Goal: Information Seeking & Learning: Understand process/instructions

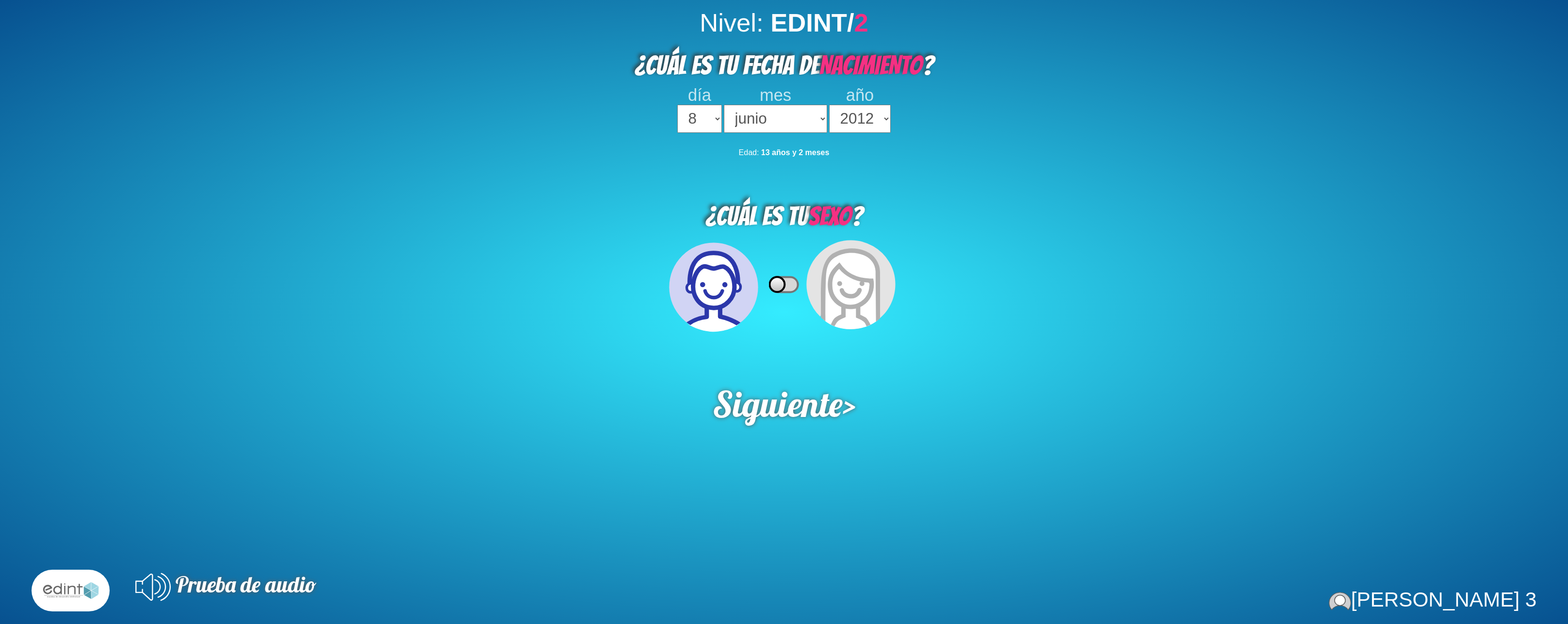
select select "8"
select select "06"
click at [829, 105] on select "2023 2022 2021 2020 2019 2018 2017 2016 2015 2014 2013 2012 2011 2010 2009 2008…" at bounding box center [860, 119] width 62 height 28
select select "2019"
click at [829, 105] on select "2023 2022 2021 2020 2019 2018 2017 2016 2015 2014 2013 2012 2011 2010 2009 2008…" at bounding box center [860, 119] width 62 height 28
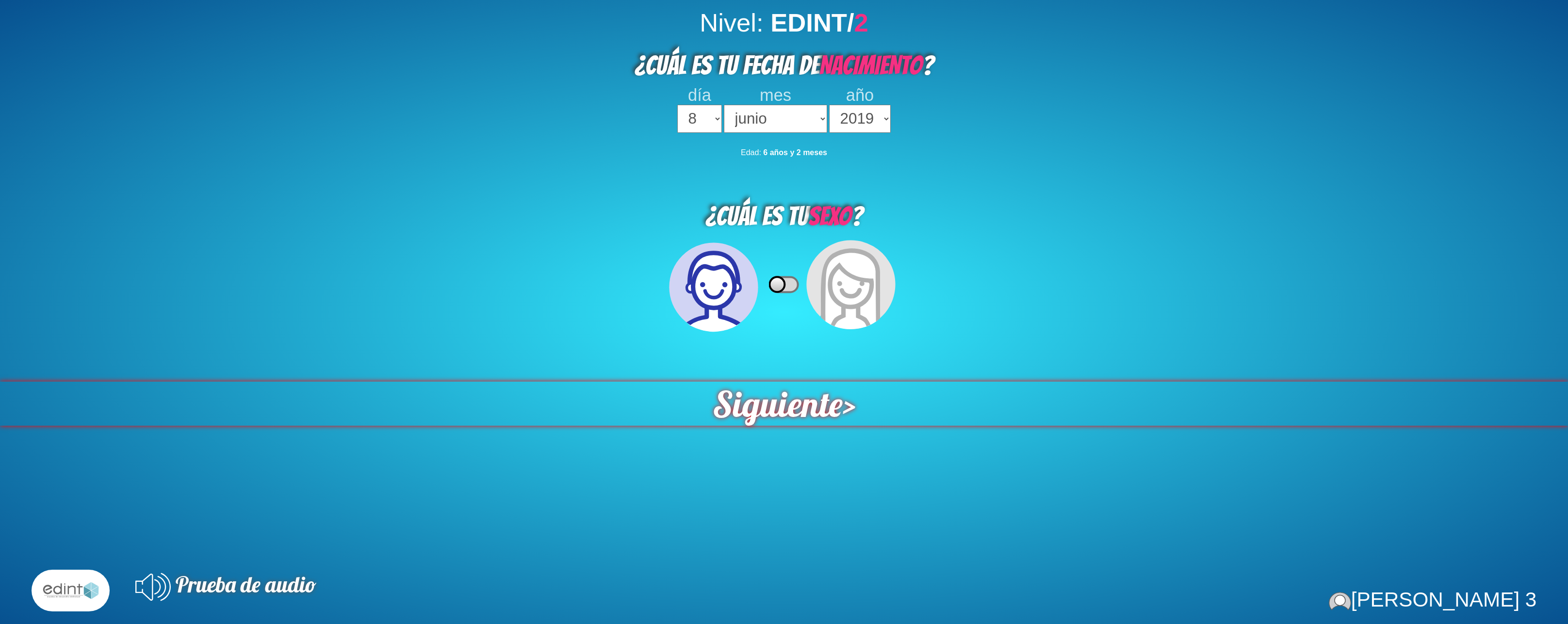
click at [791, 401] on span "Siguiente" at bounding box center [777, 404] width 131 height 45
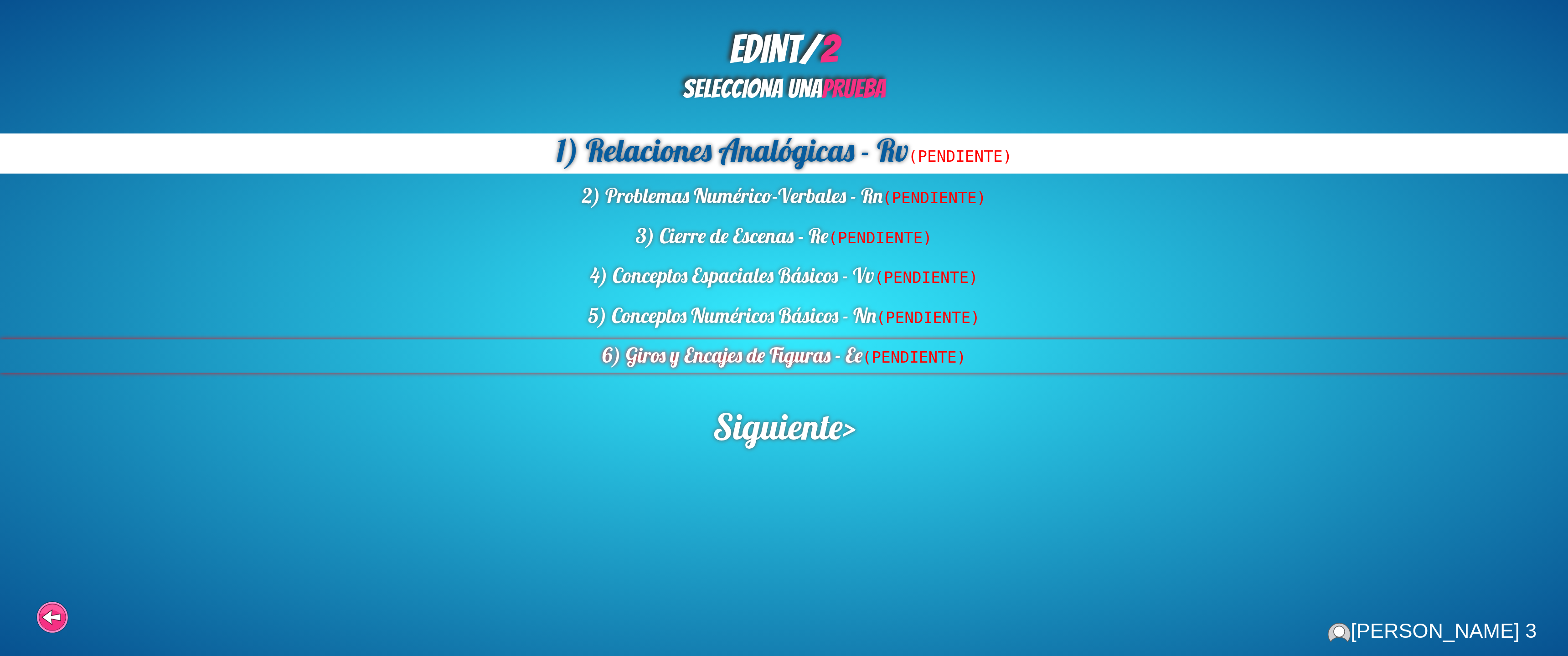
click at [905, 365] on span "(PENDIENTE)" at bounding box center [915, 357] width 104 height 18
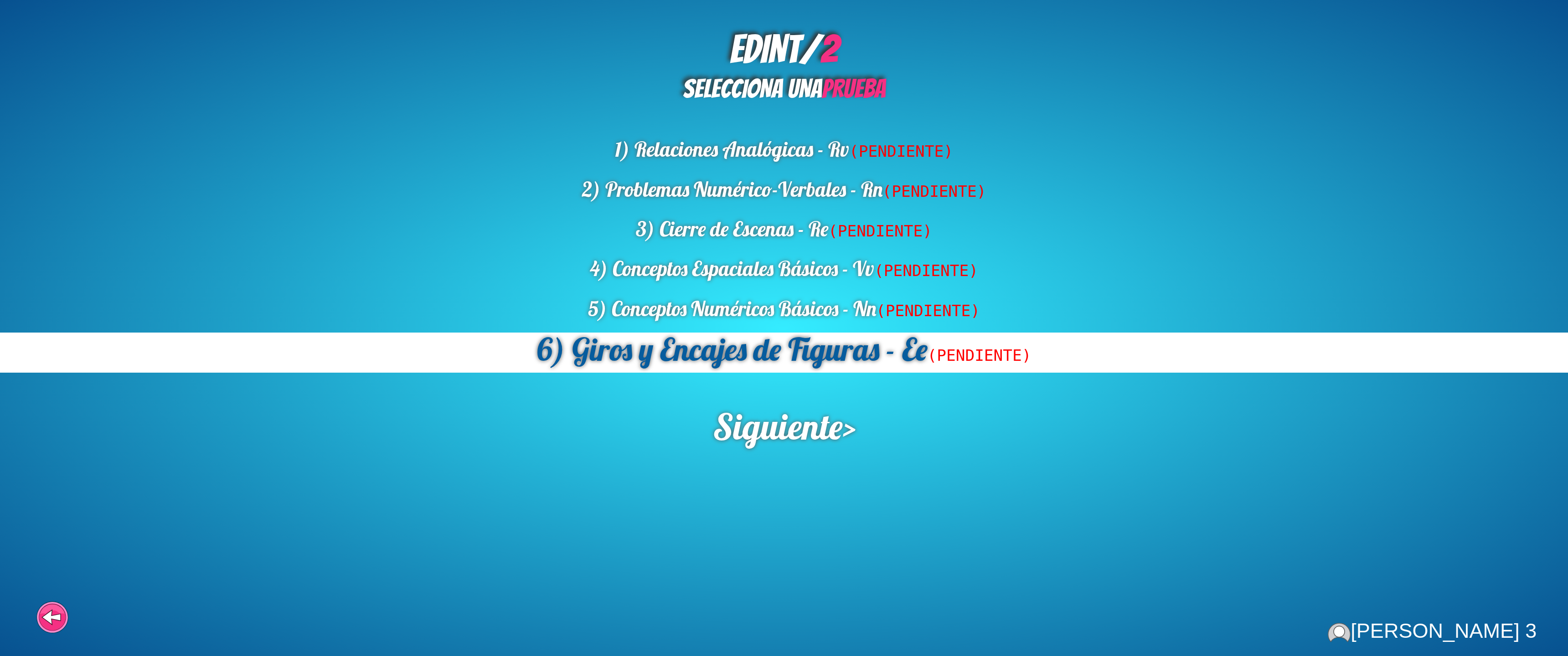
click at [854, 439] on div "Siguiente >" at bounding box center [784, 427] width 1571 height 45
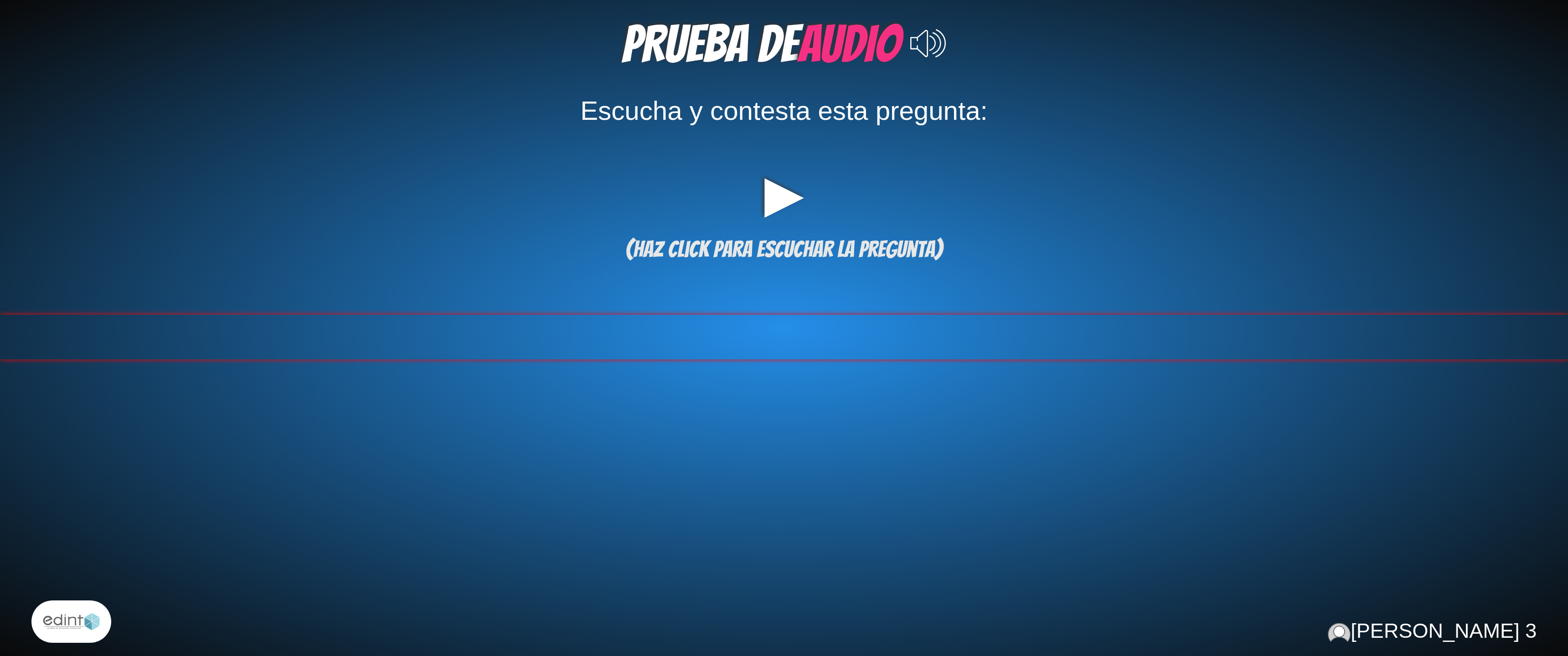
click at [827, 331] on div at bounding box center [784, 338] width 1568 height 45
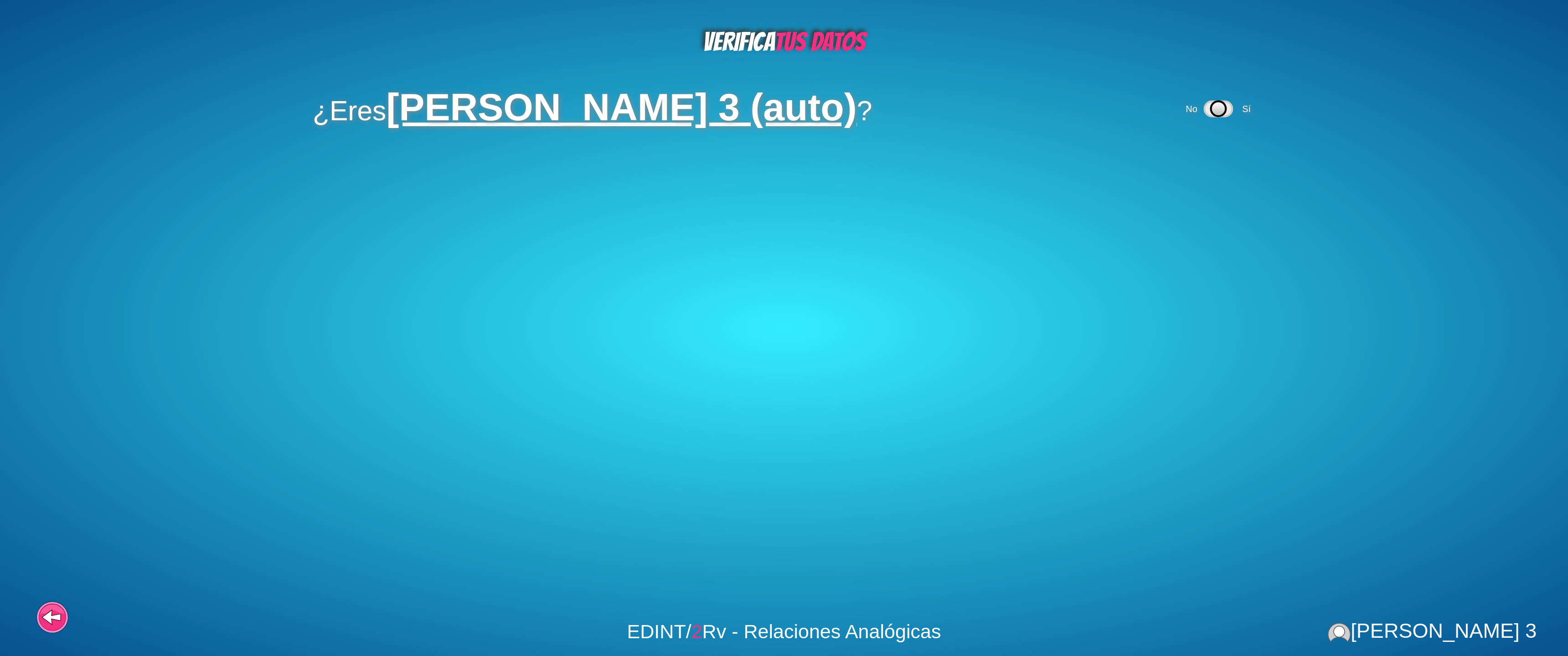
click at [1211, 108] on icon at bounding box center [1218, 109] width 15 height 15
click at [1148, 168] on div "No Sí" at bounding box center [1127, 165] width 72 height 38
click at [1137, 168] on g at bounding box center [1126, 166] width 28 height 15
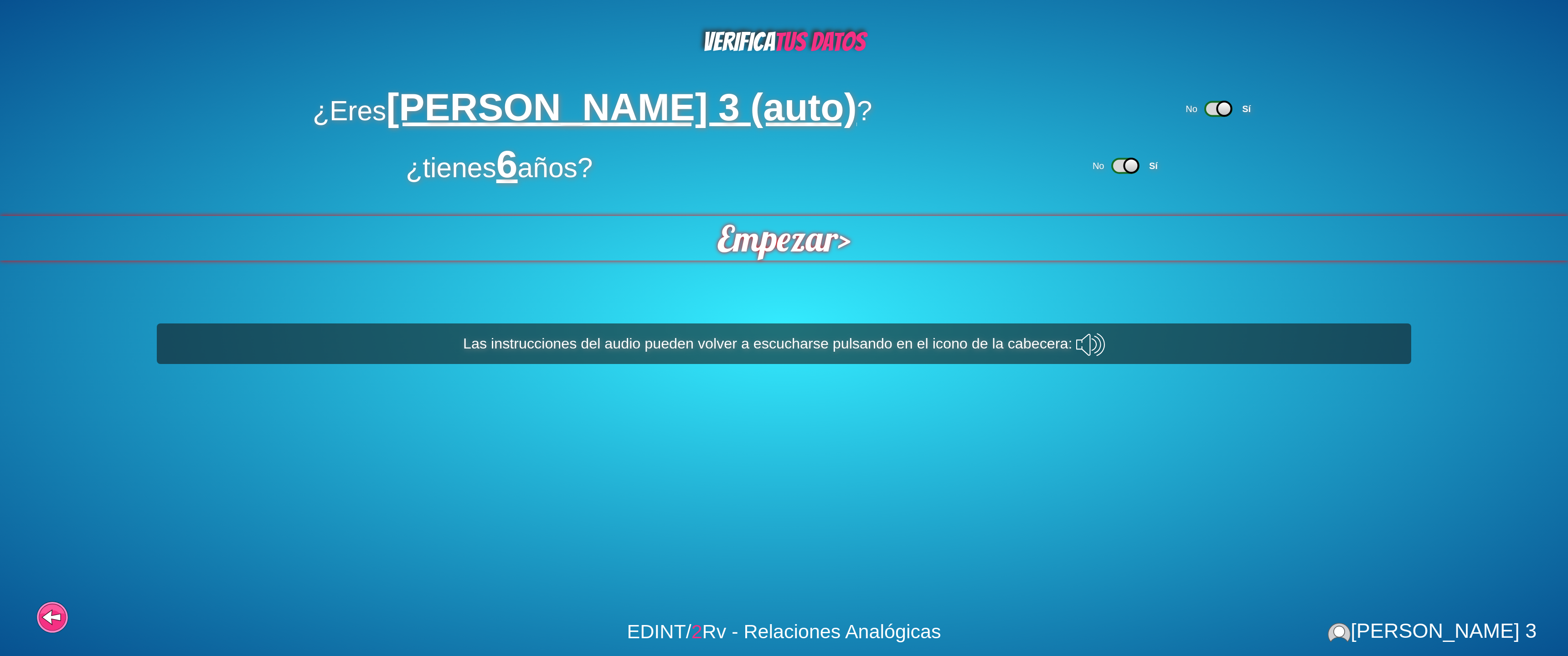
click at [811, 227] on span "Empezar" at bounding box center [778, 239] width 121 height 45
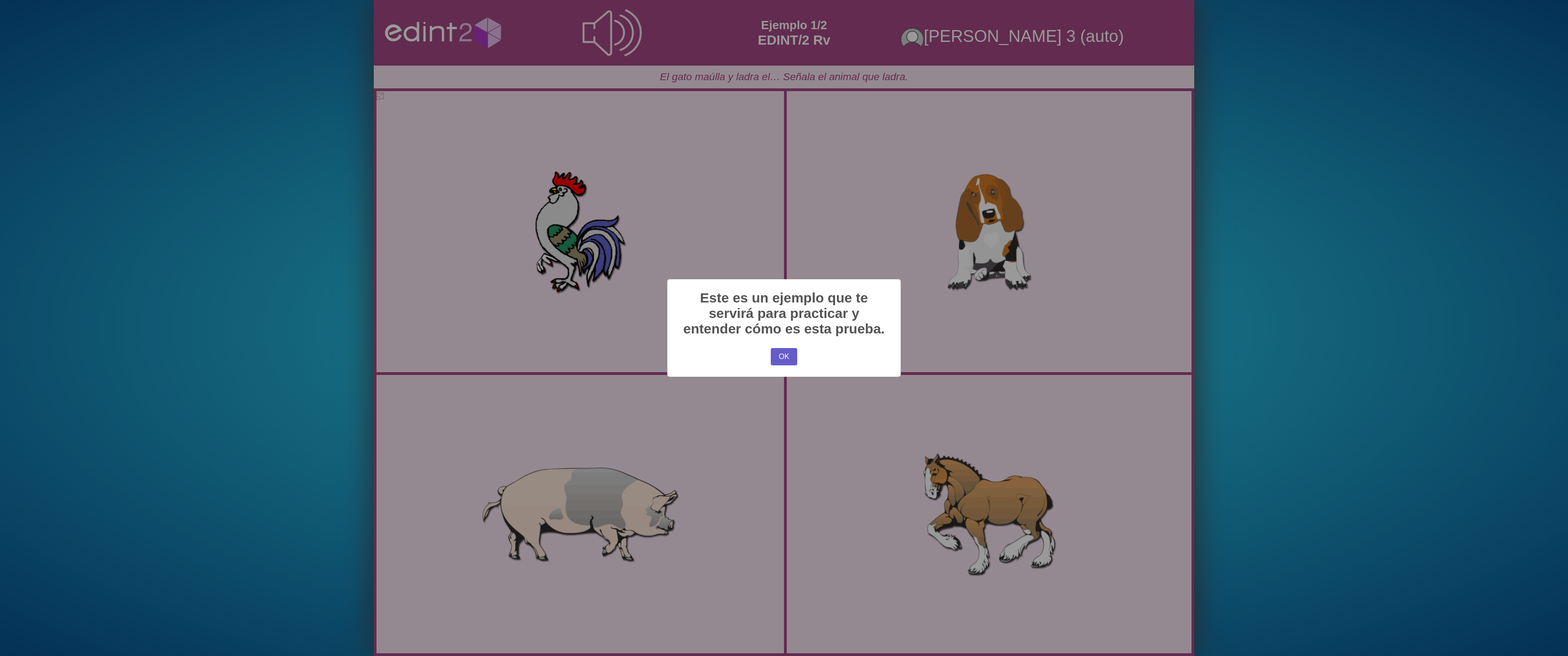
click at [793, 356] on button "OK" at bounding box center [784, 357] width 26 height 17
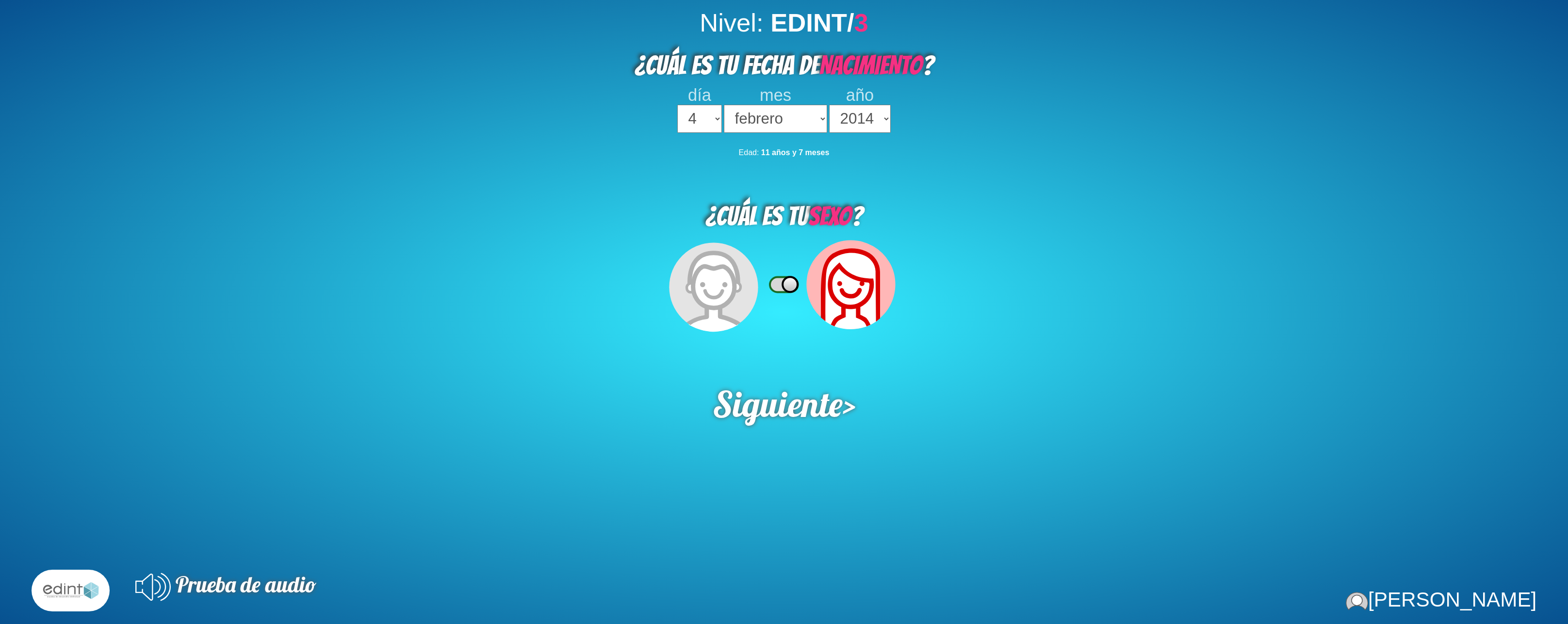
select select "4"
select select "02"
click at [829, 105] on select "2023 2022 2021 2020 2019 2018 2017 2016 2015 2014 2013 2012 2011 2010 2009 2008…" at bounding box center [860, 119] width 62 height 28
select select "2011"
click at [829, 105] on select "2023 2022 2021 2020 2019 2018 2017 2016 2015 2014 2013 2012 2011 2010 2009 2008…" at bounding box center [860, 119] width 62 height 28
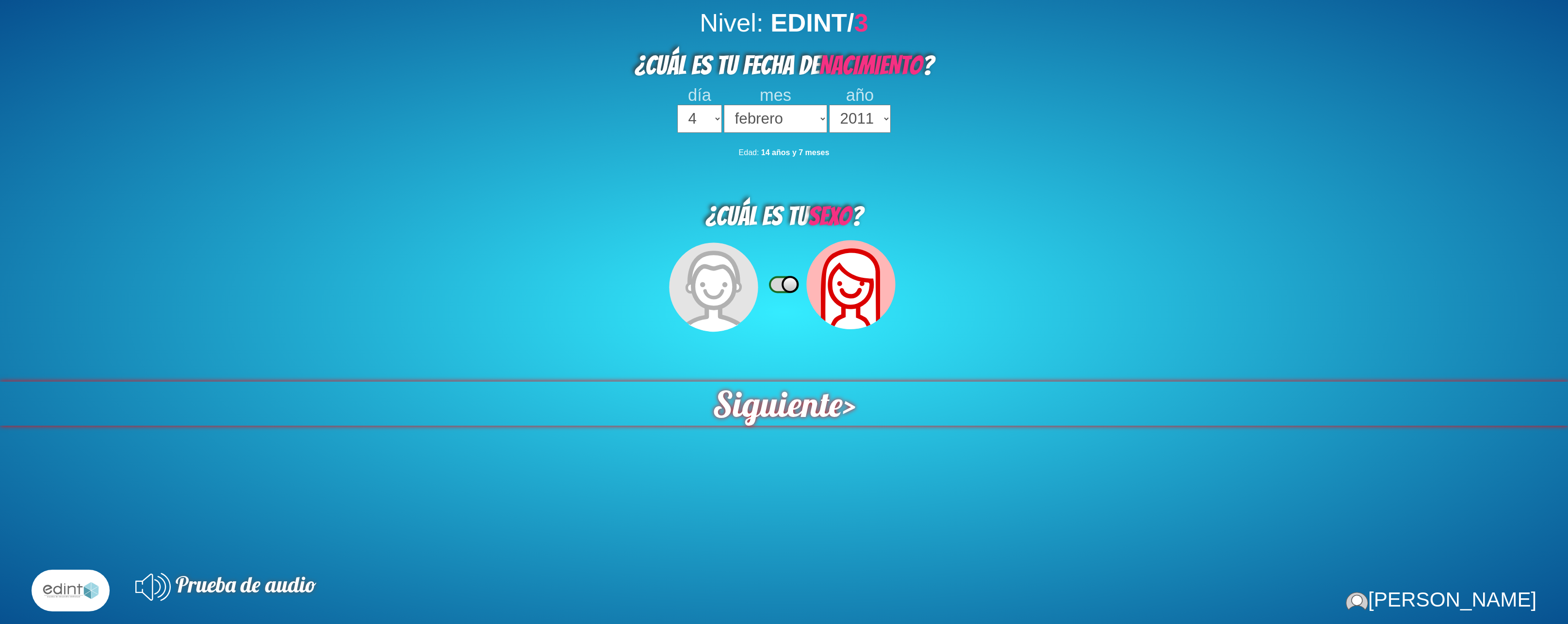
click at [809, 406] on span "Siguiente" at bounding box center [777, 404] width 136 height 46
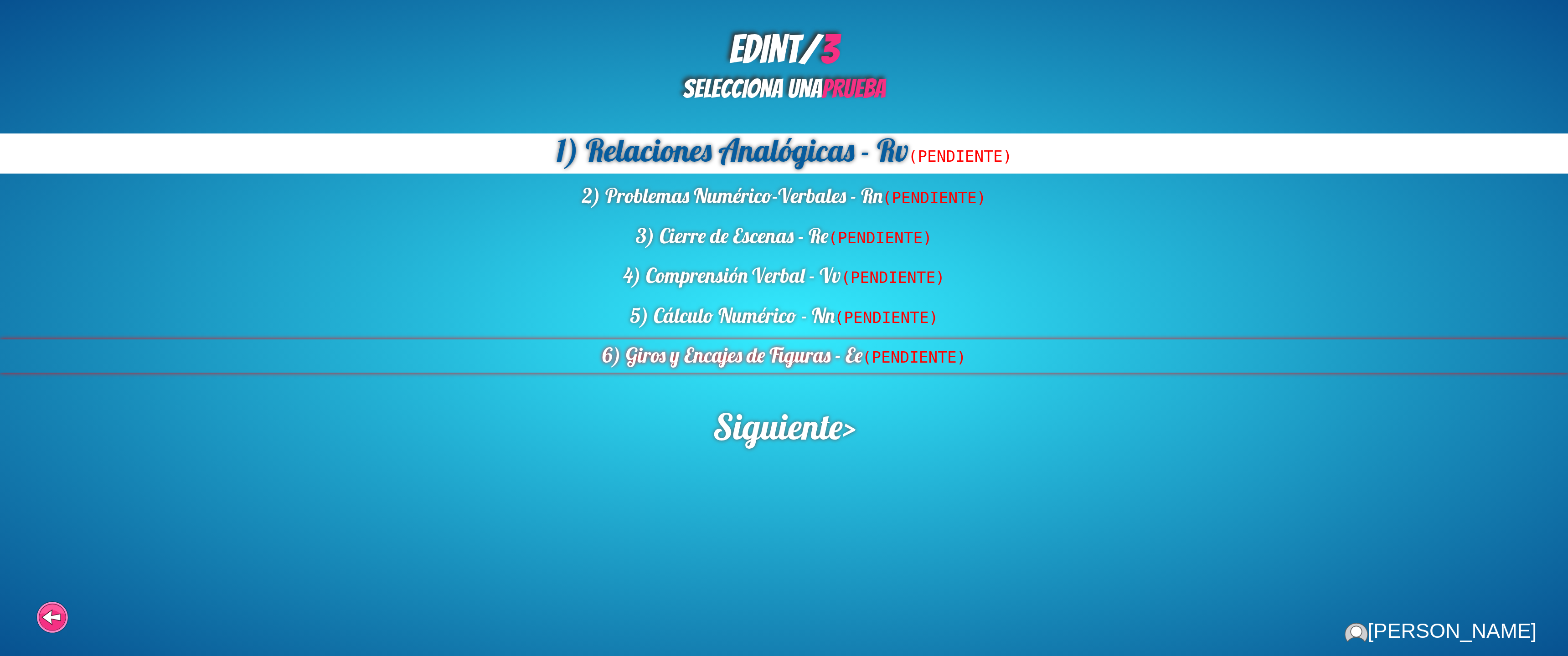
click at [765, 340] on div "6) Giros y Encajes de Figuras - Ee (PENDIENTE)" at bounding box center [784, 356] width 1568 height 33
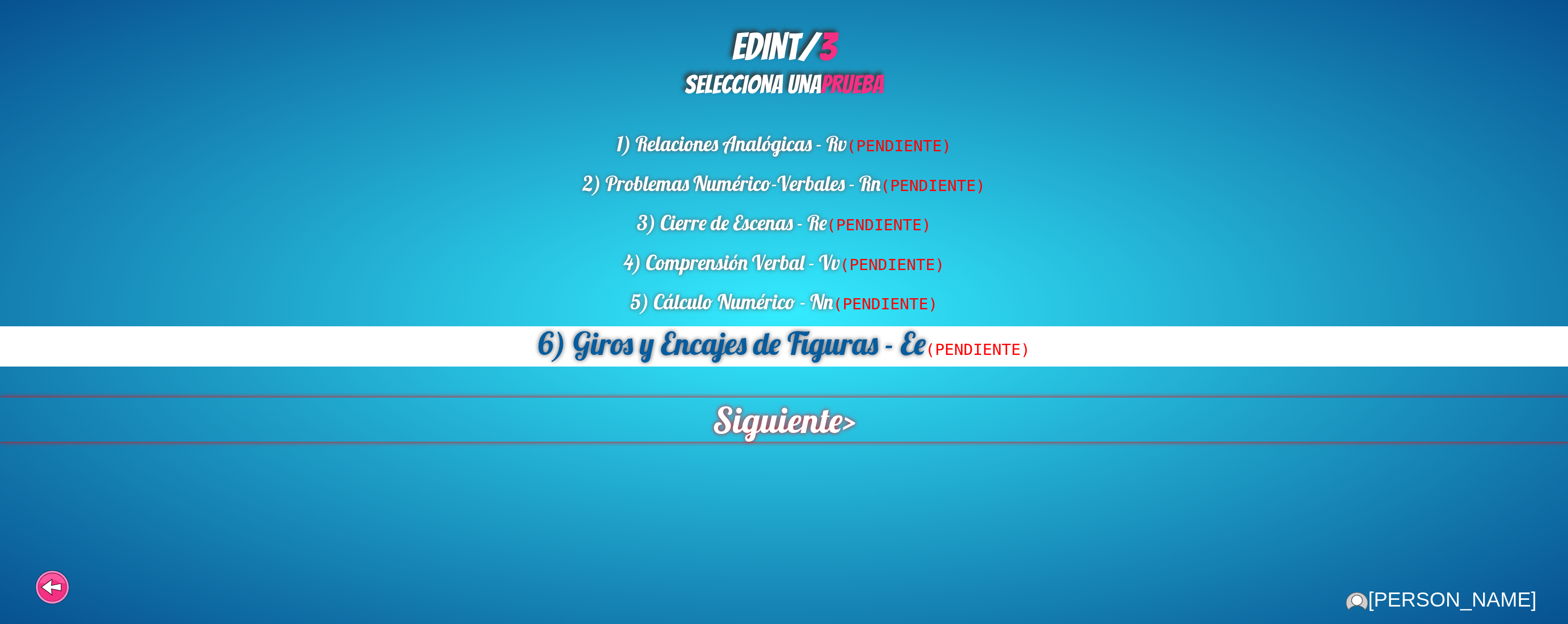
drag, startPoint x: 805, startPoint y: 441, endPoint x: 806, endPoint y: 434, distance: 7.1
click at [805, 439] on span "Siguiente" at bounding box center [777, 420] width 143 height 48
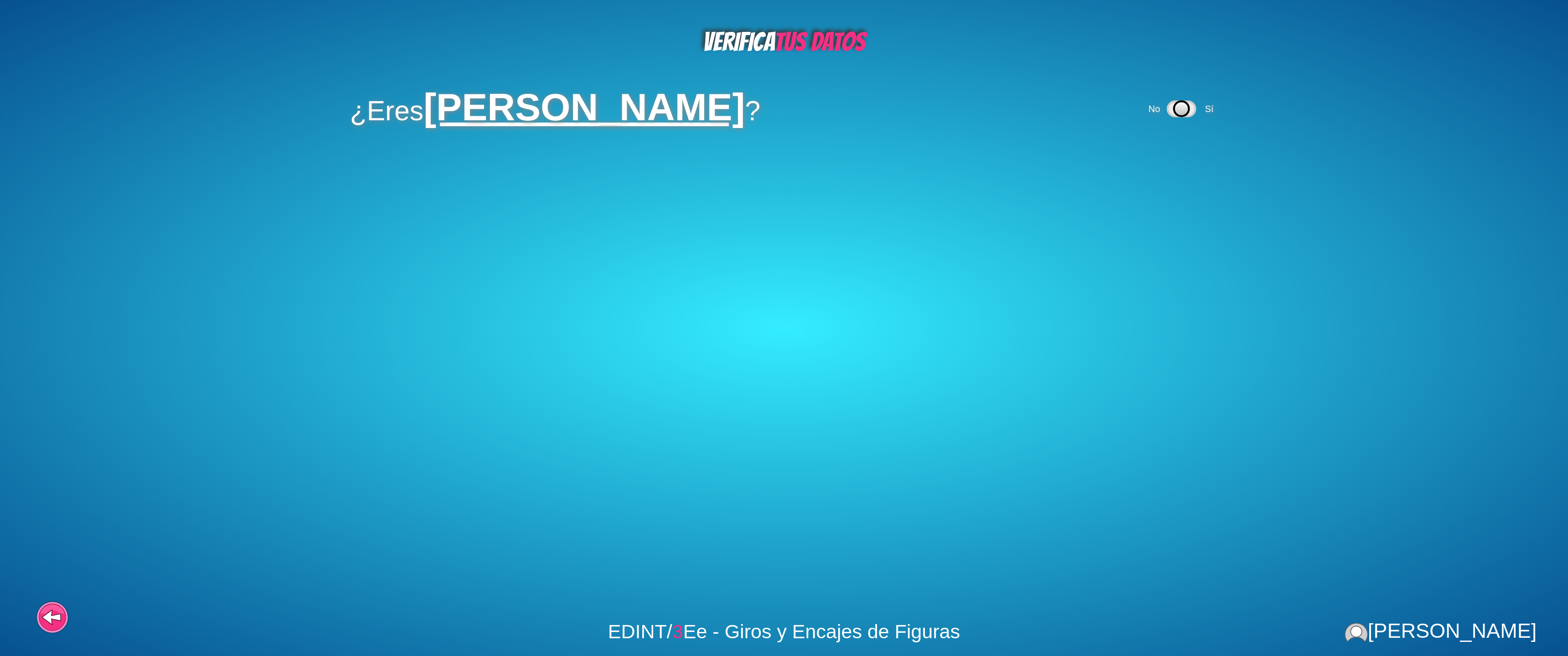
click at [1174, 106] on icon at bounding box center [1181, 109] width 15 height 15
click at [1152, 172] on div "No Sí" at bounding box center [1132, 165] width 72 height 38
click at [1139, 167] on icon at bounding box center [1131, 166] width 15 height 15
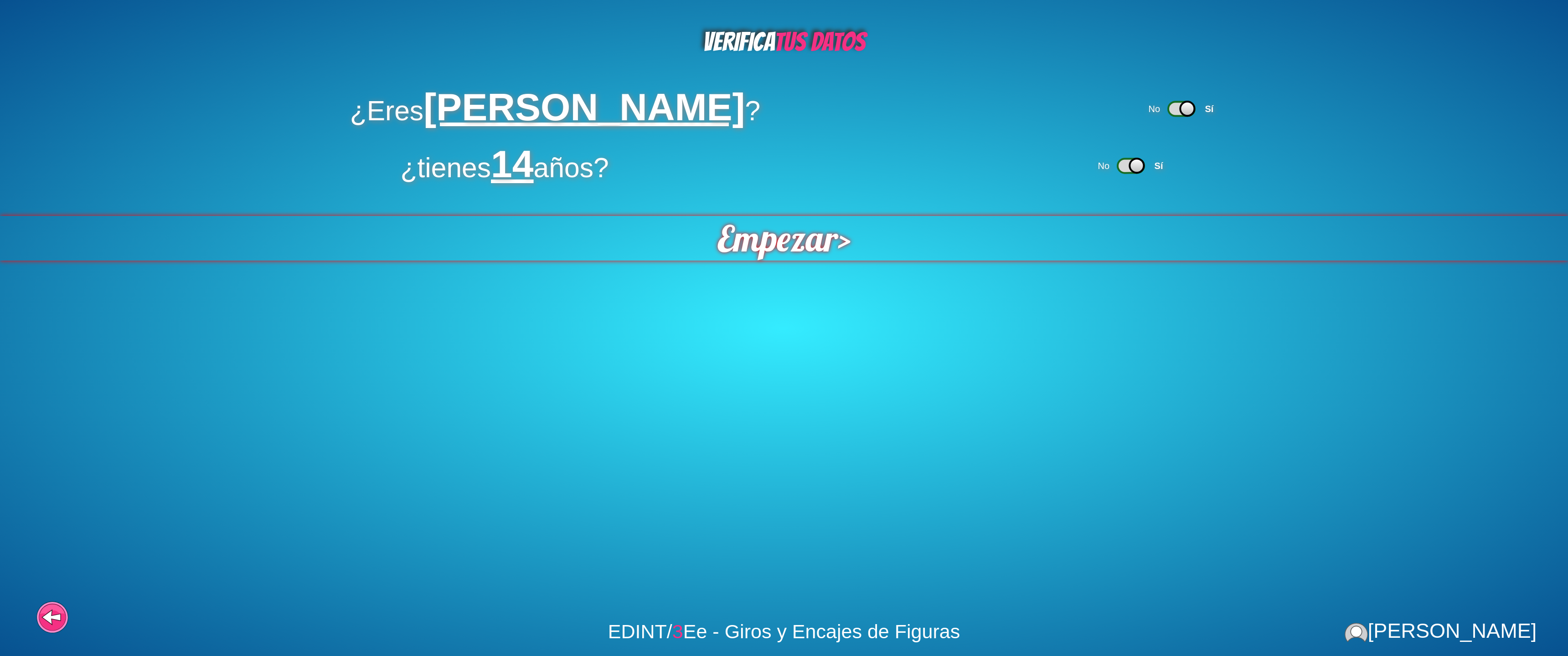
click at [740, 255] on span "Empezar" at bounding box center [777, 238] width 127 height 47
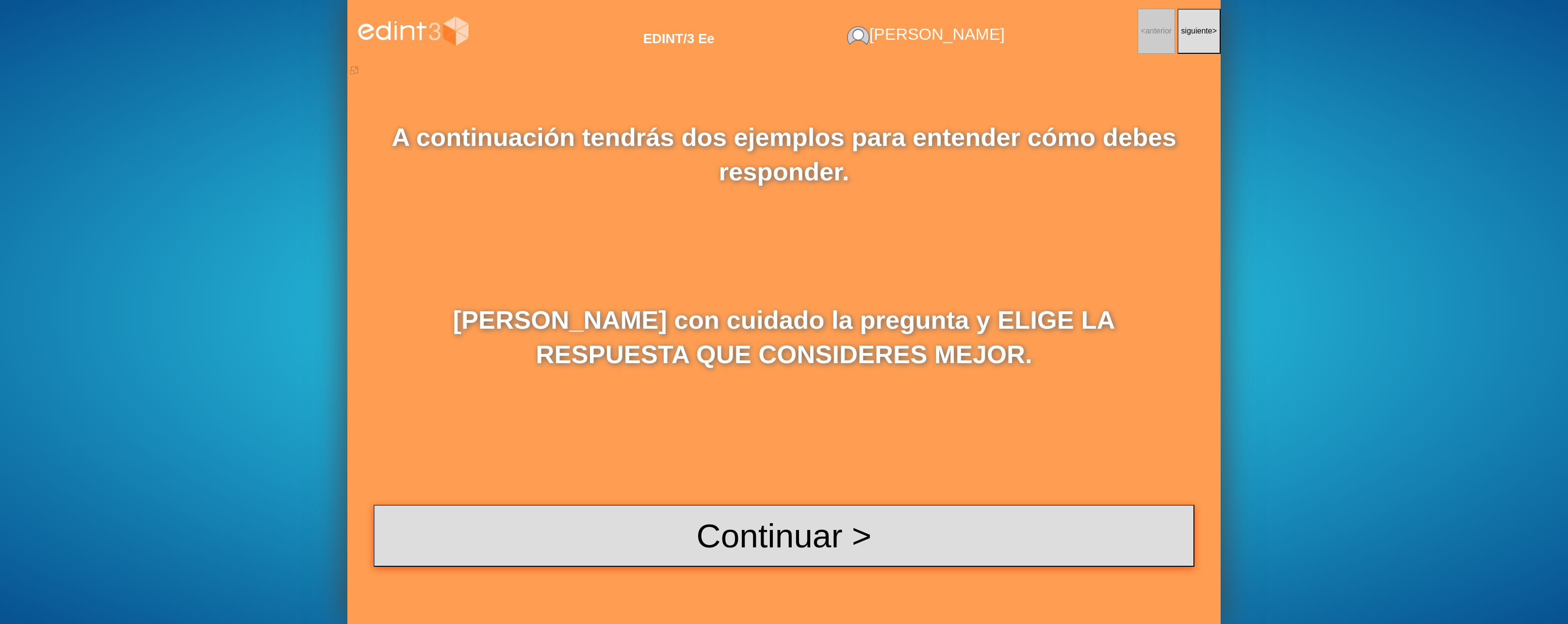
click at [799, 563] on button "Continuar >" at bounding box center [783, 536] width 820 height 62
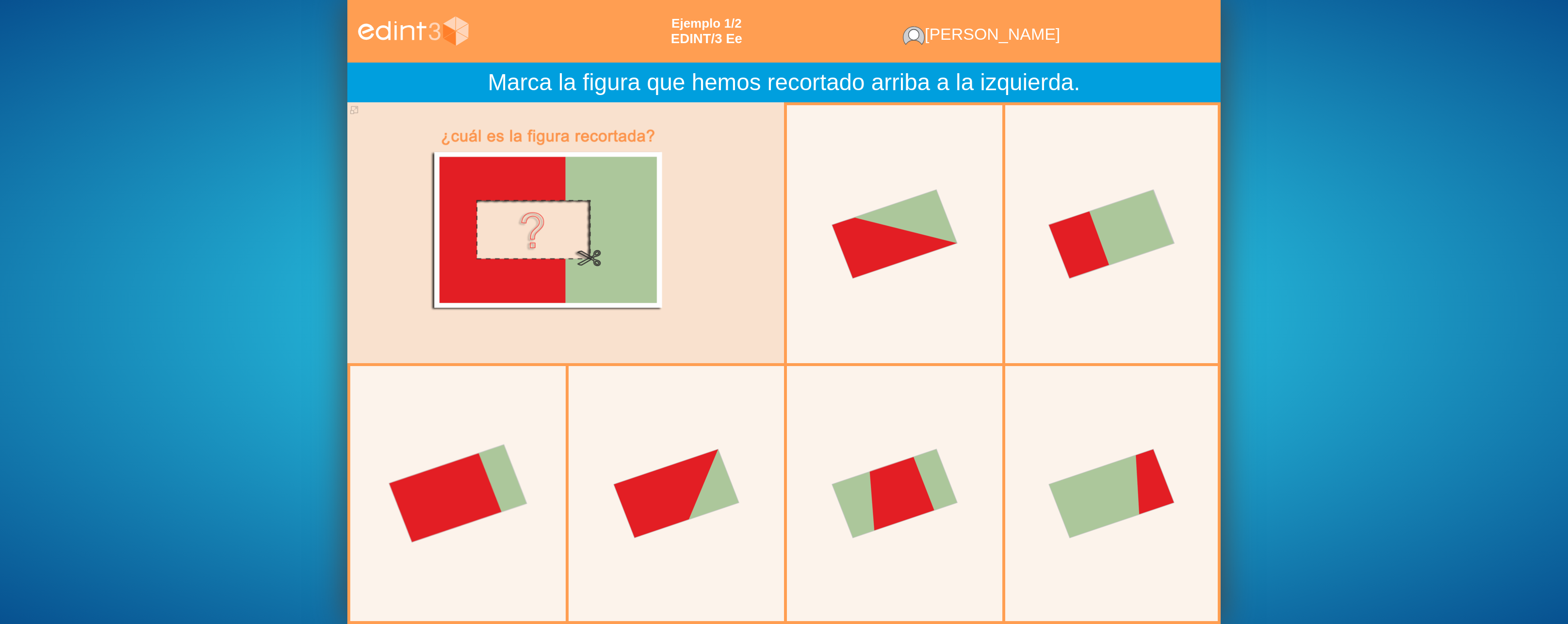
click at [507, 512] on div at bounding box center [458, 493] width 217 height 217
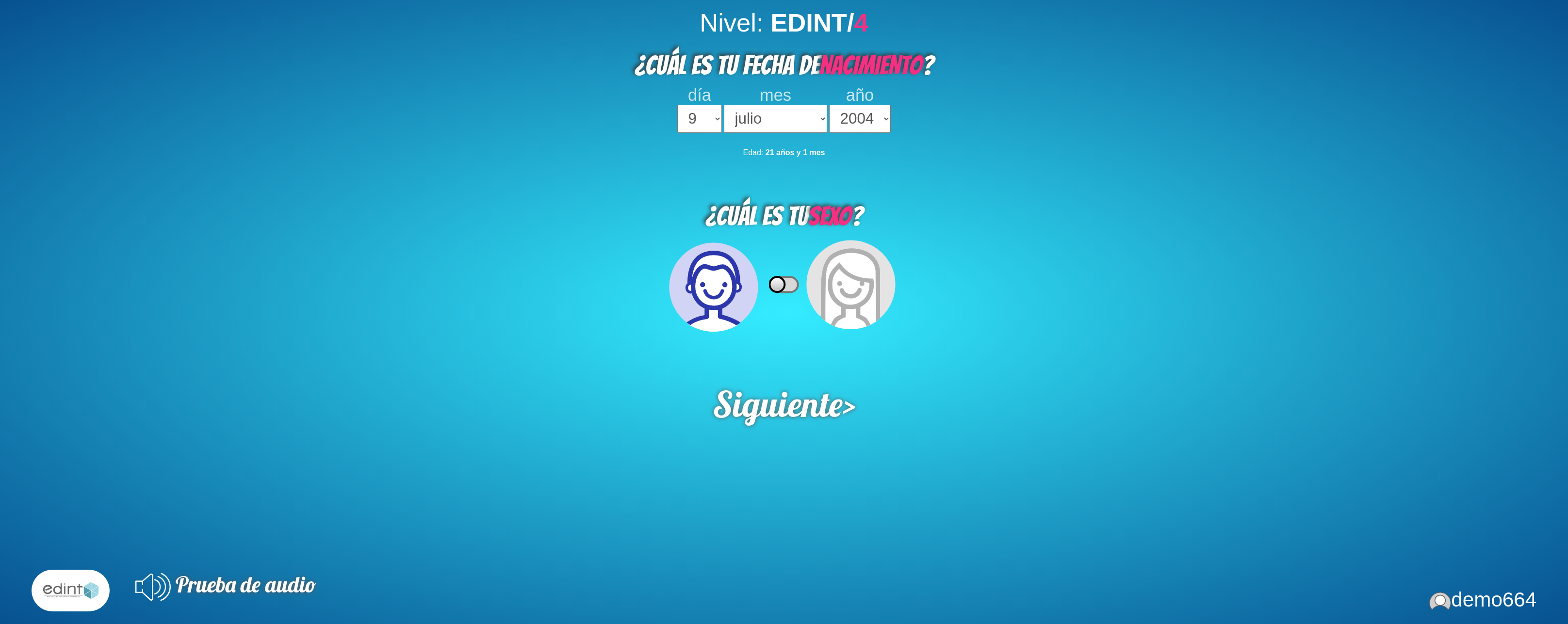
select select "9"
select select "07"
click at [829, 105] on select "2023 2022 2021 2020 2019 2018 2017 2016 2015 2014 2013 2012 2011 2010 2009 2008…" at bounding box center [860, 119] width 62 height 28
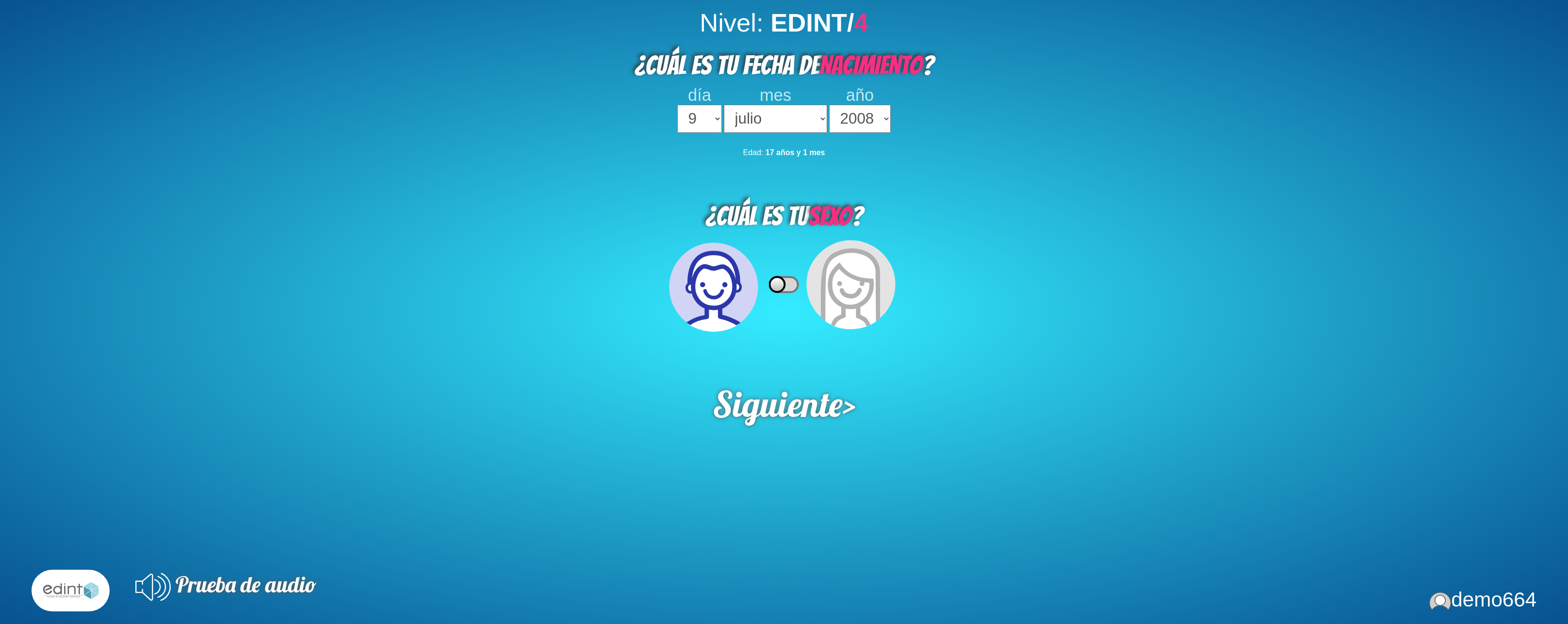
select select "2011"
click at [829, 105] on select "2023 2022 2021 2020 2019 2018 2017 2016 2015 2014 2013 2012 2011 2010 2009 2008…" at bounding box center [860, 119] width 62 height 28
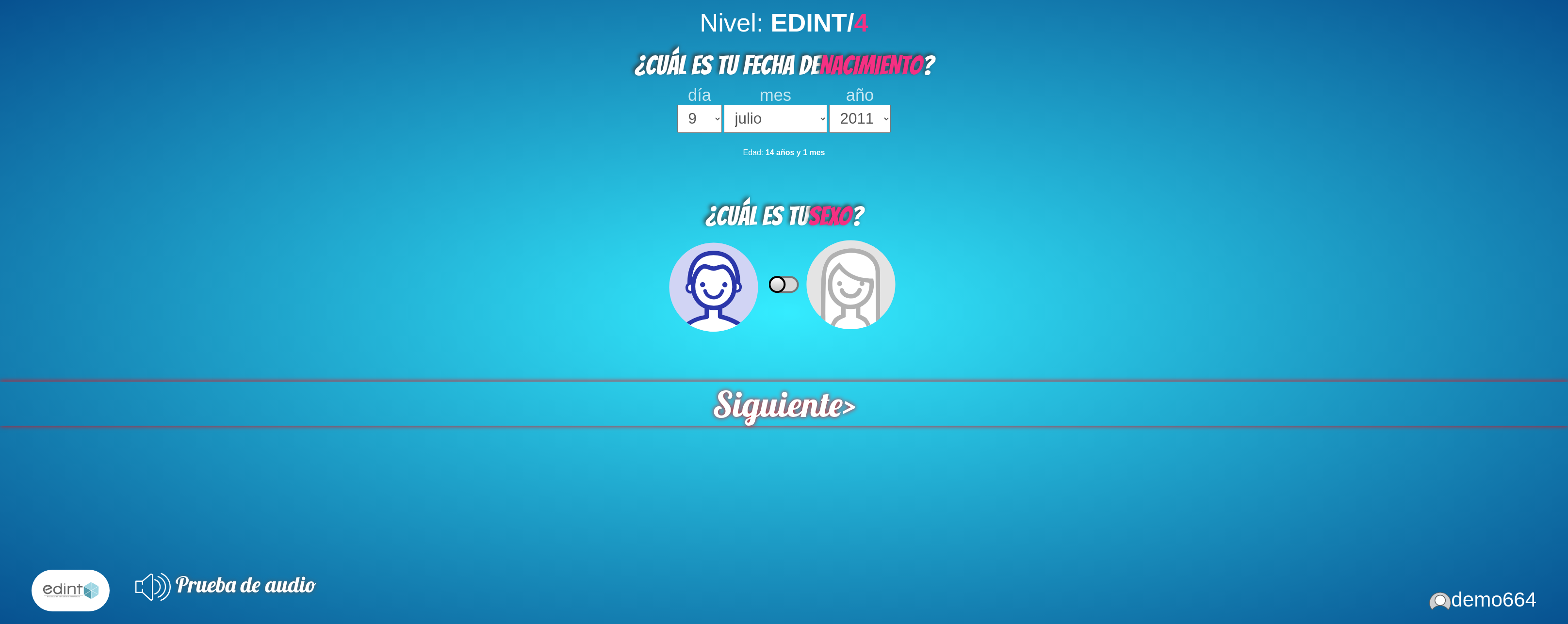
click at [783, 415] on span "Siguiente" at bounding box center [777, 404] width 130 height 44
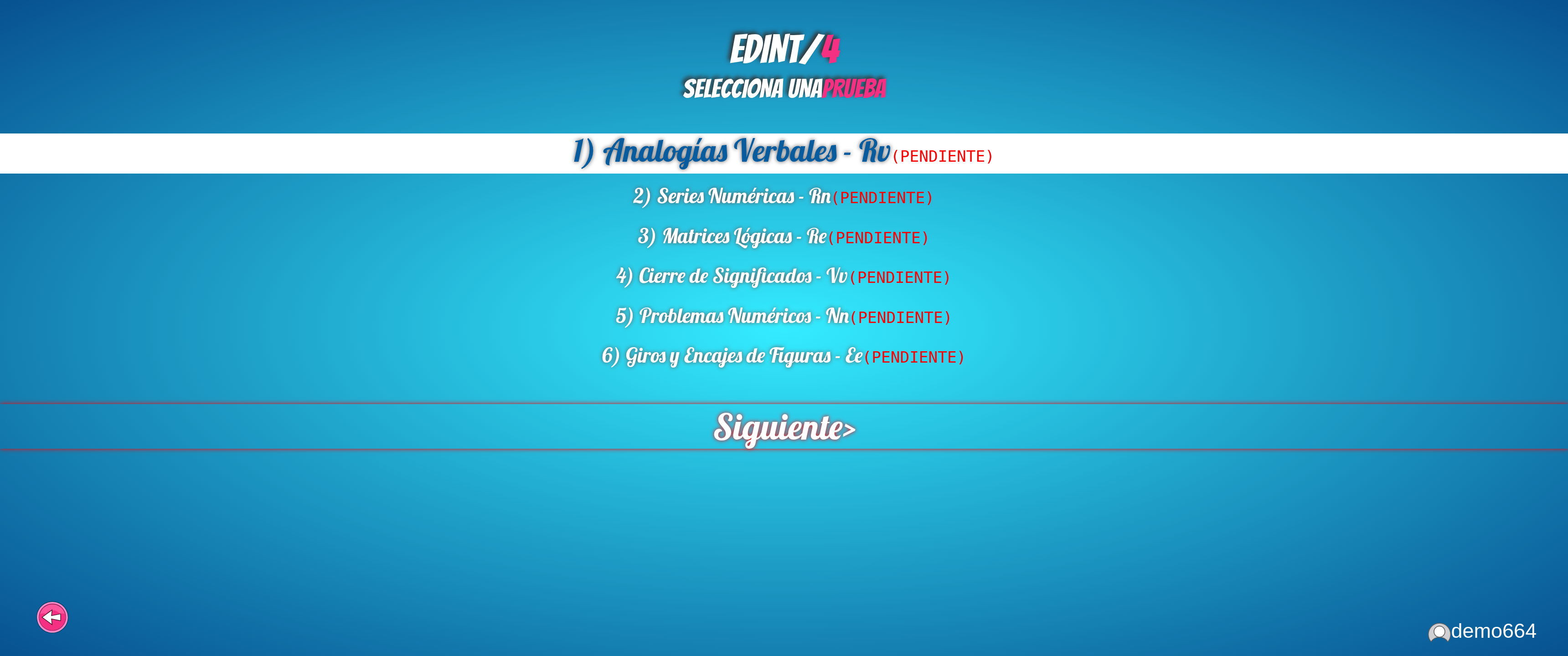
click at [770, 420] on span "Siguiente" at bounding box center [778, 427] width 131 height 45
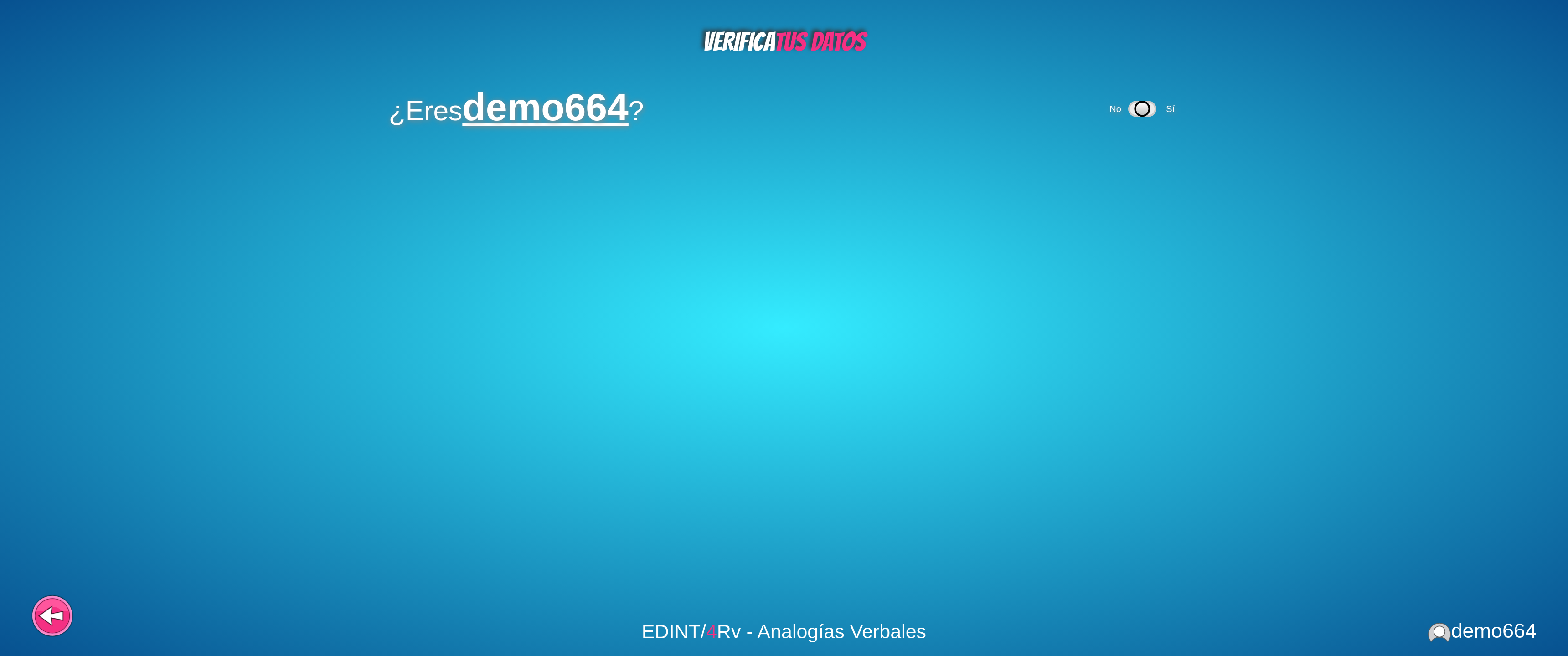
click at [59, 586] on icon at bounding box center [51, 616] width 23 height 17
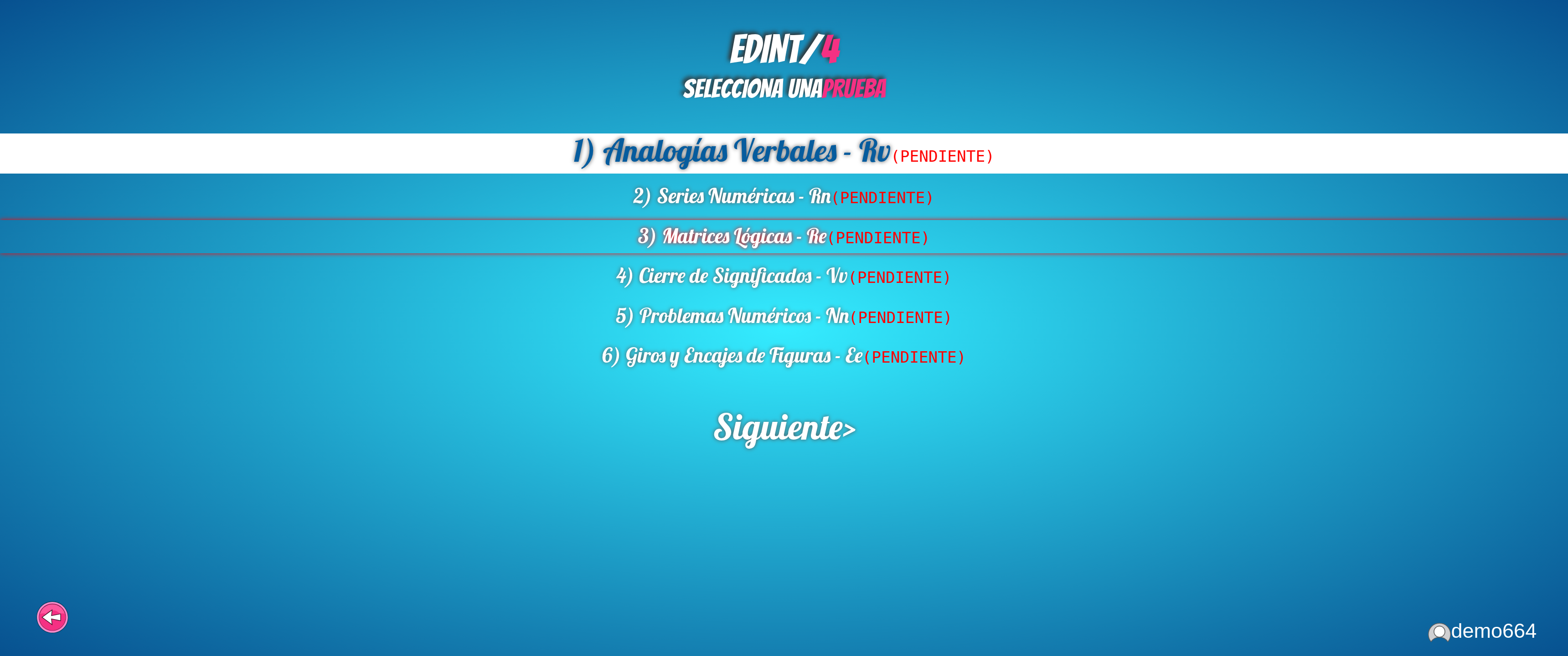
click at [759, 239] on div "3) Matrices Lógicas - Re (PENDIENTE)" at bounding box center [784, 237] width 1568 height 33
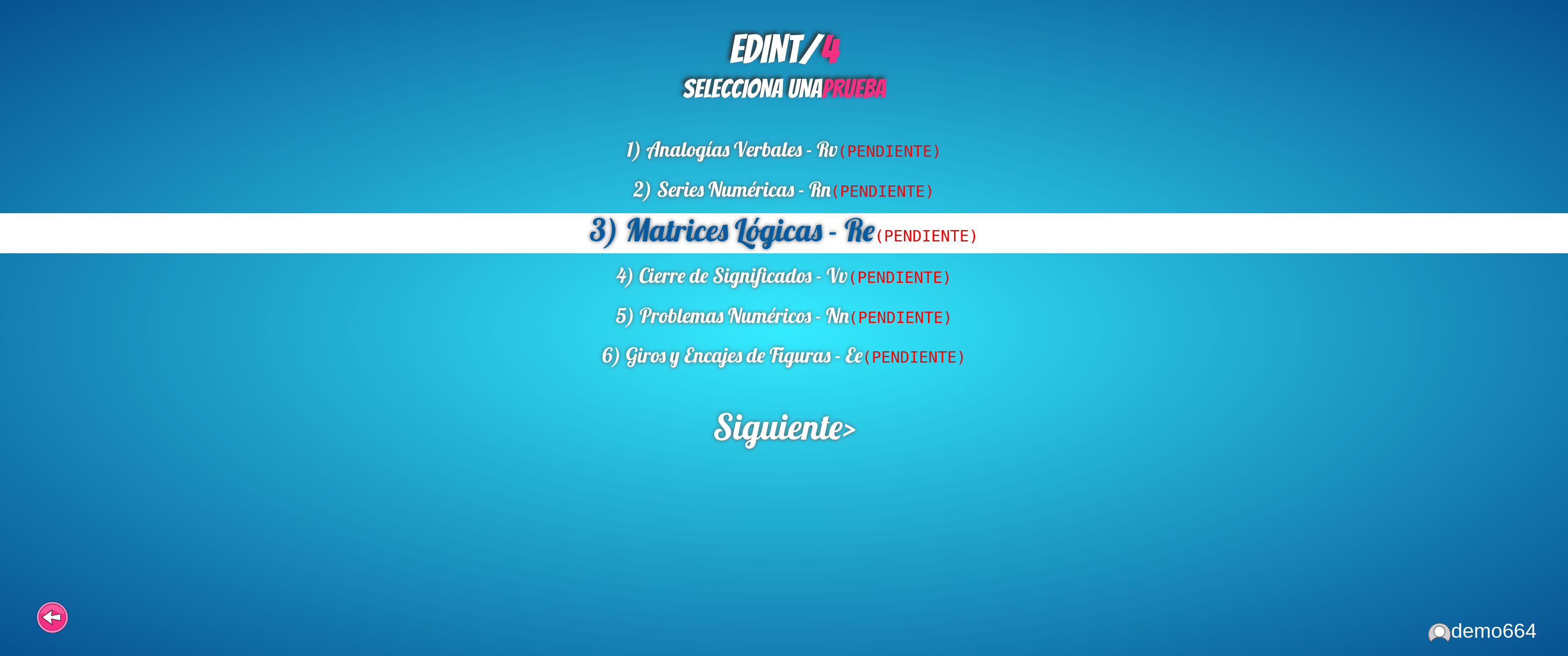
click at [775, 419] on span "Siguiente" at bounding box center [778, 427] width 131 height 45
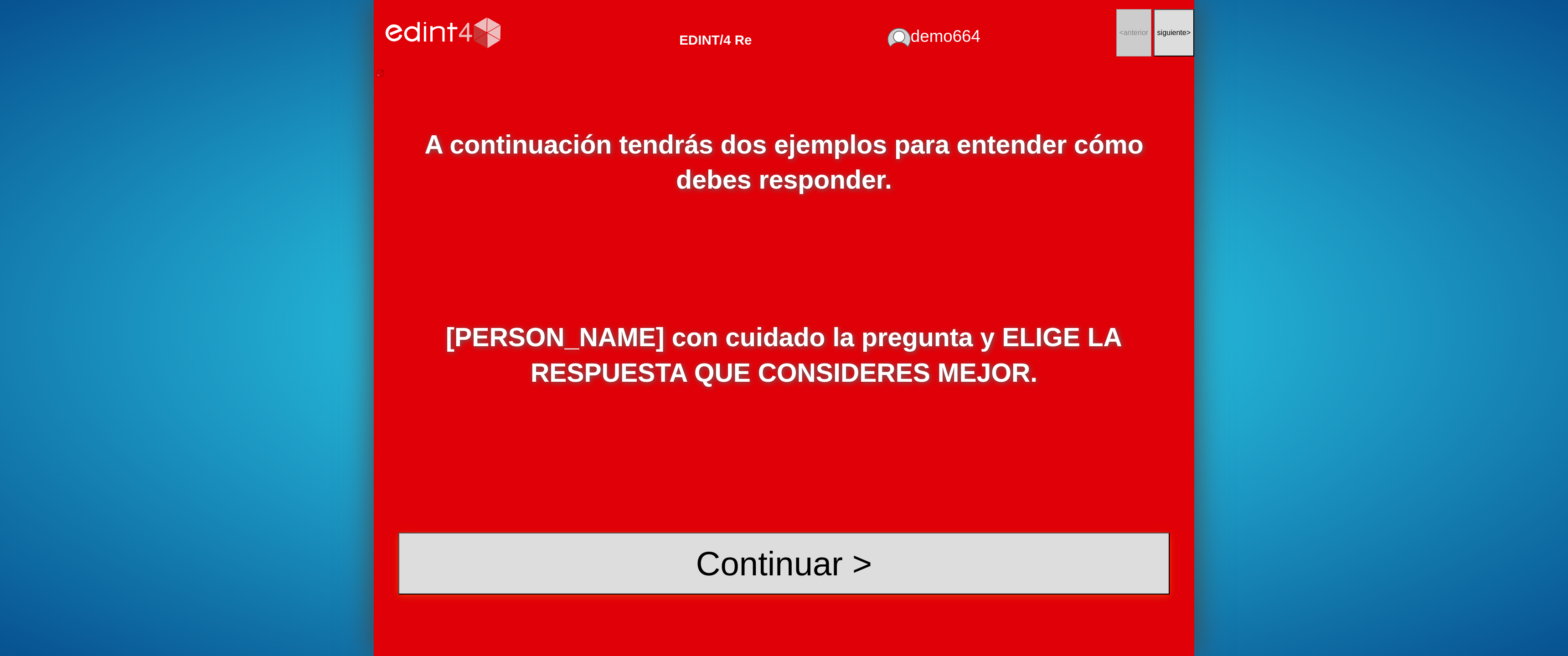
click at [833, 564] on button "Continuar >" at bounding box center [784, 564] width 771 height 62
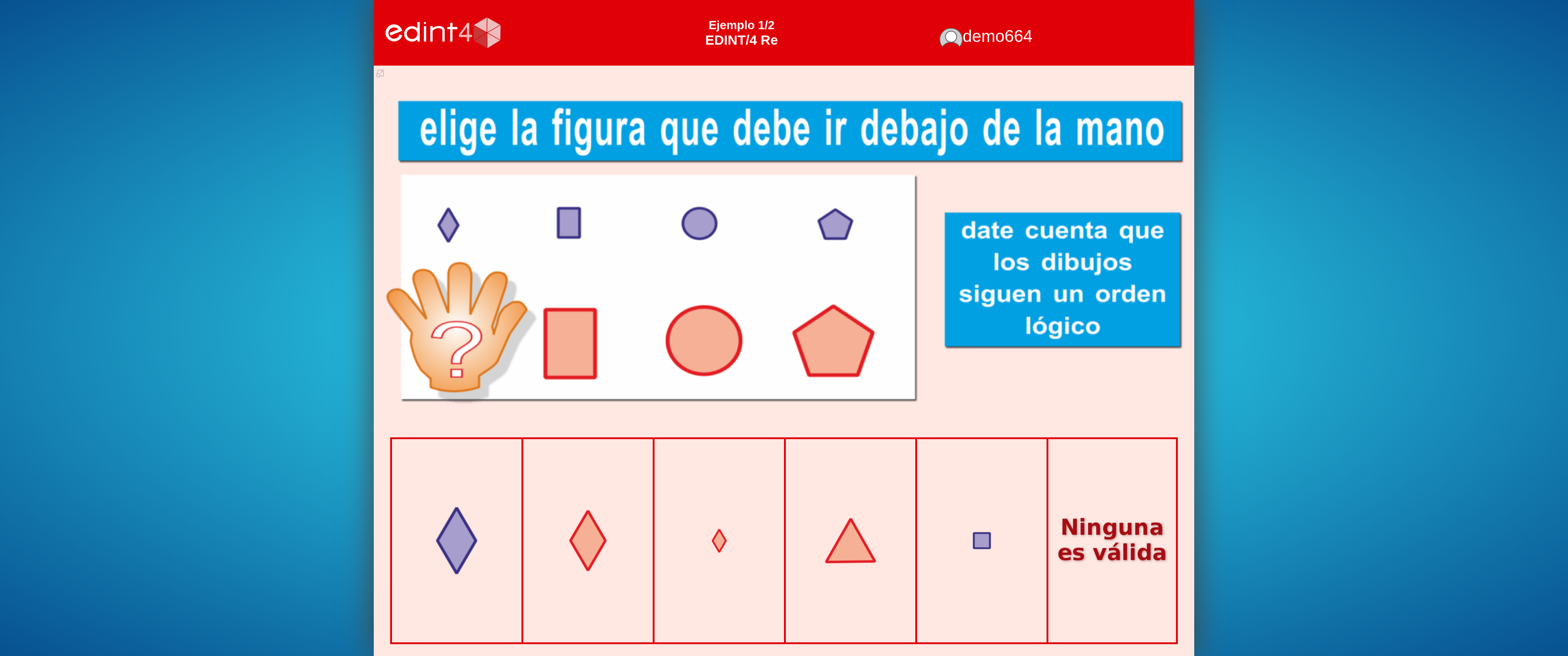
click at [458, 576] on div at bounding box center [456, 541] width 106 height 106
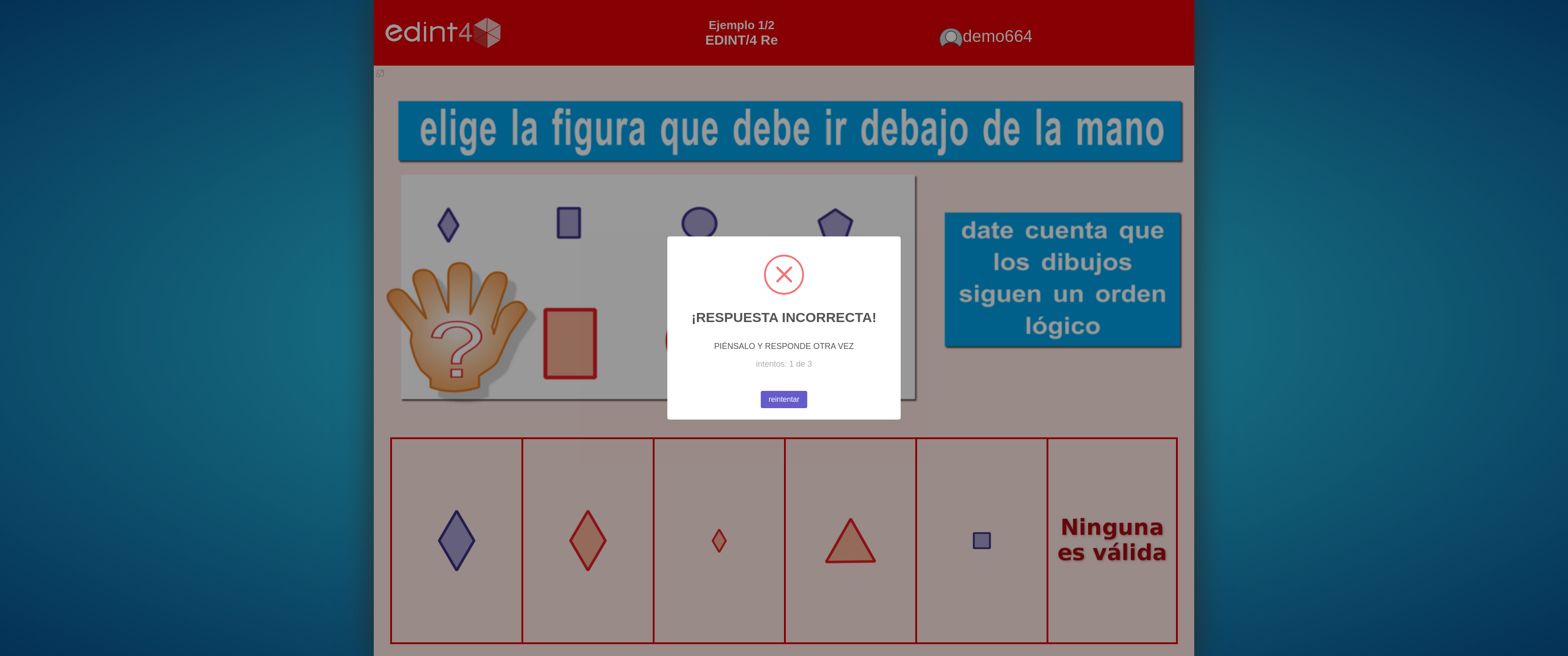
click at [790, 402] on button "reintentar" at bounding box center [784, 400] width 47 height 17
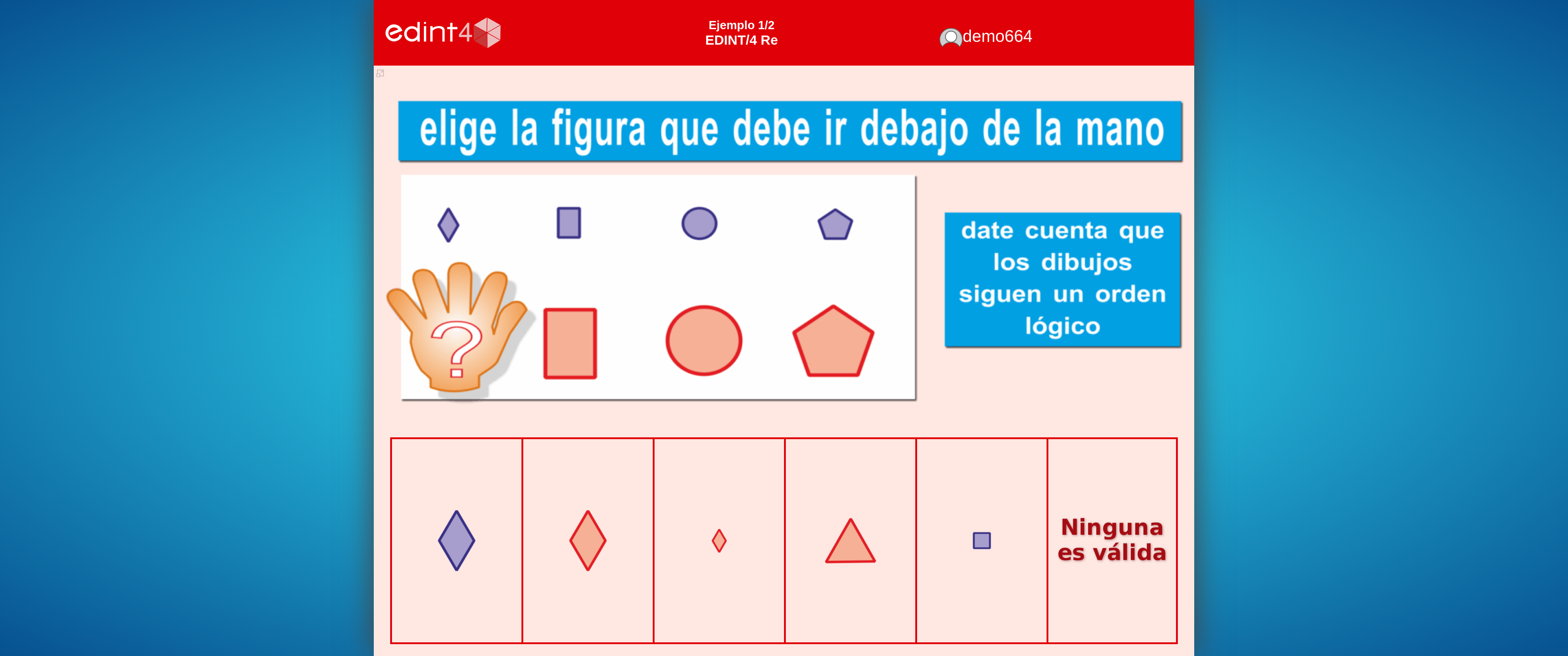
click at [637, 558] on div at bounding box center [588, 541] width 129 height 203
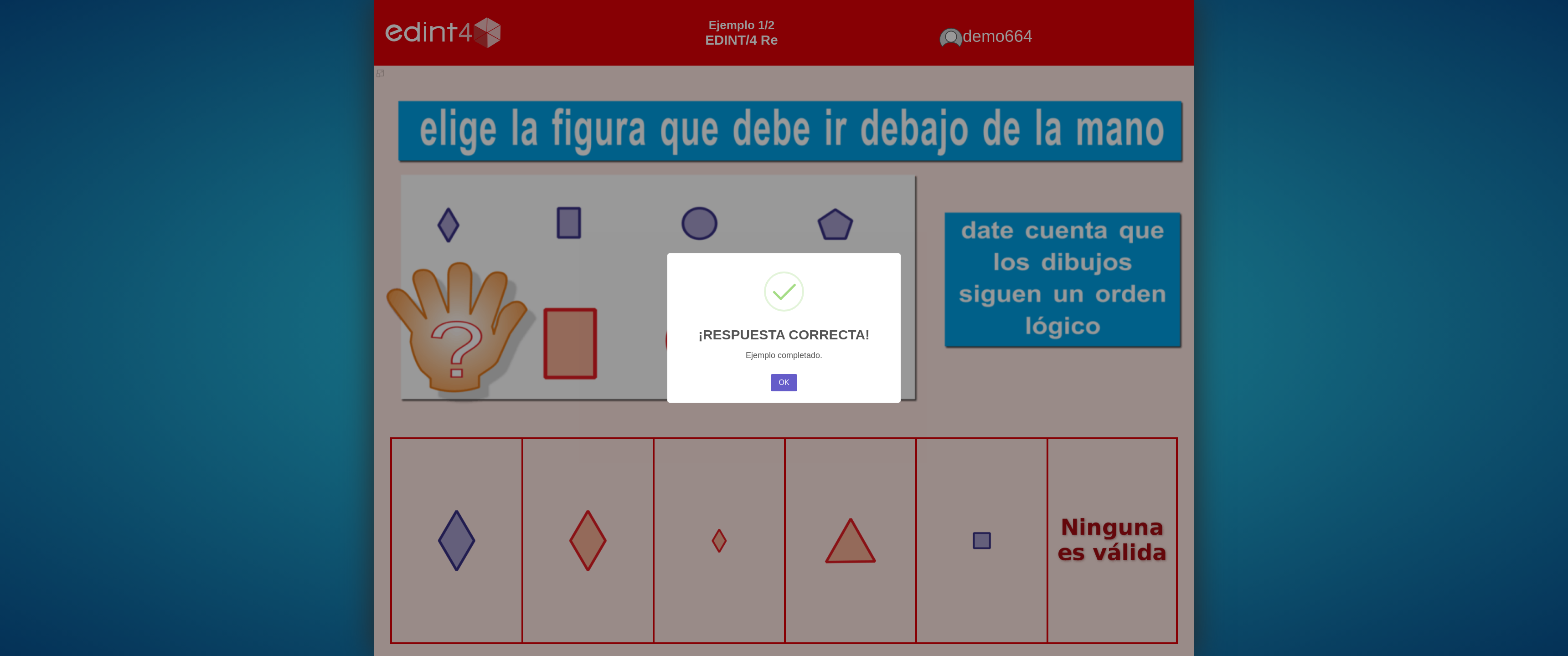
click at [784, 380] on button "OK" at bounding box center [784, 382] width 26 height 17
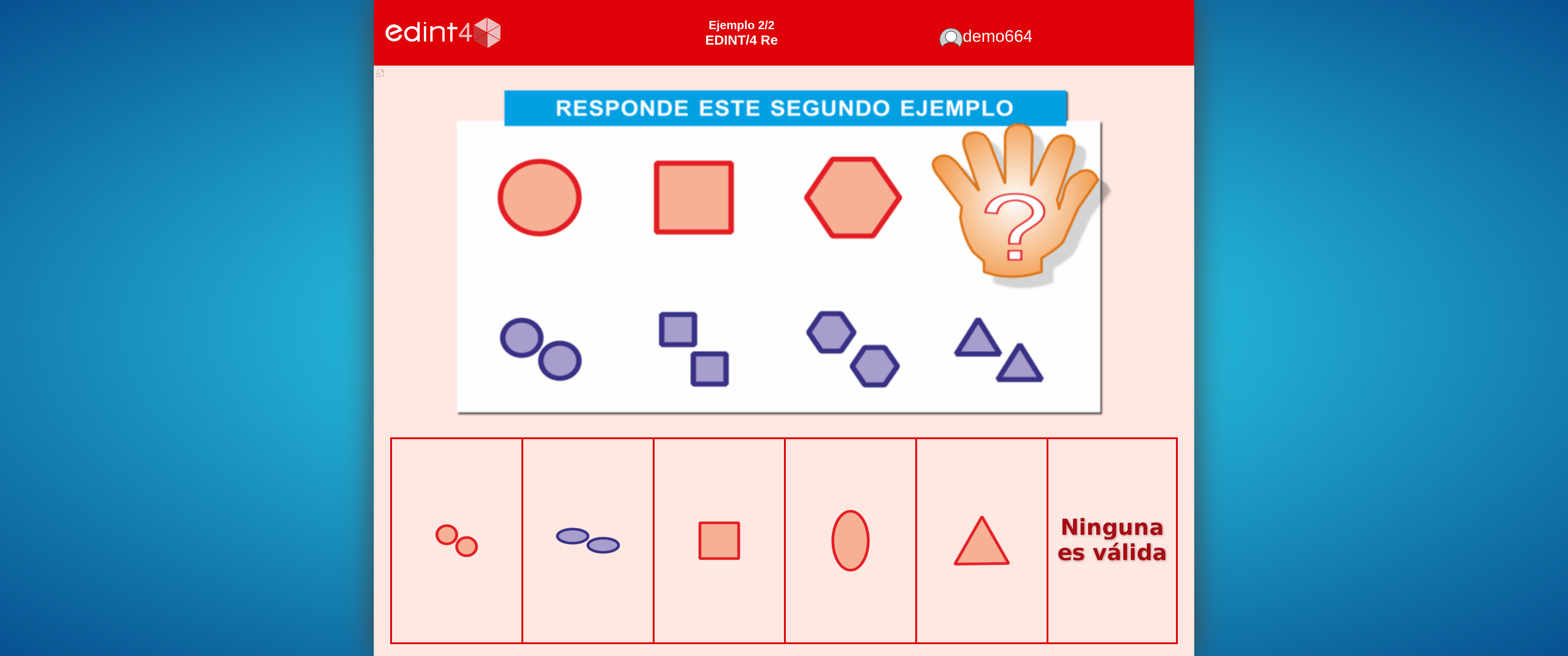
click at [993, 549] on div at bounding box center [982, 541] width 106 height 106
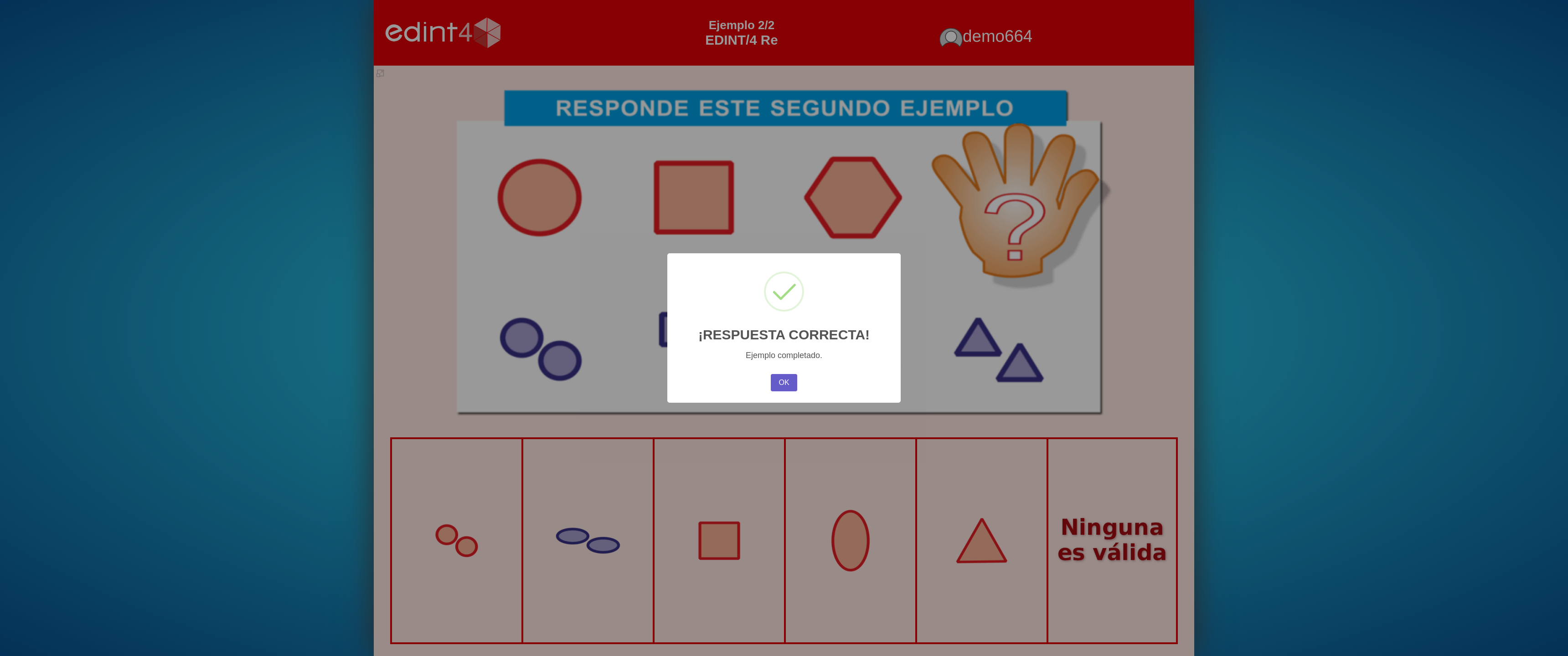
click at [786, 379] on button "OK" at bounding box center [784, 382] width 26 height 17
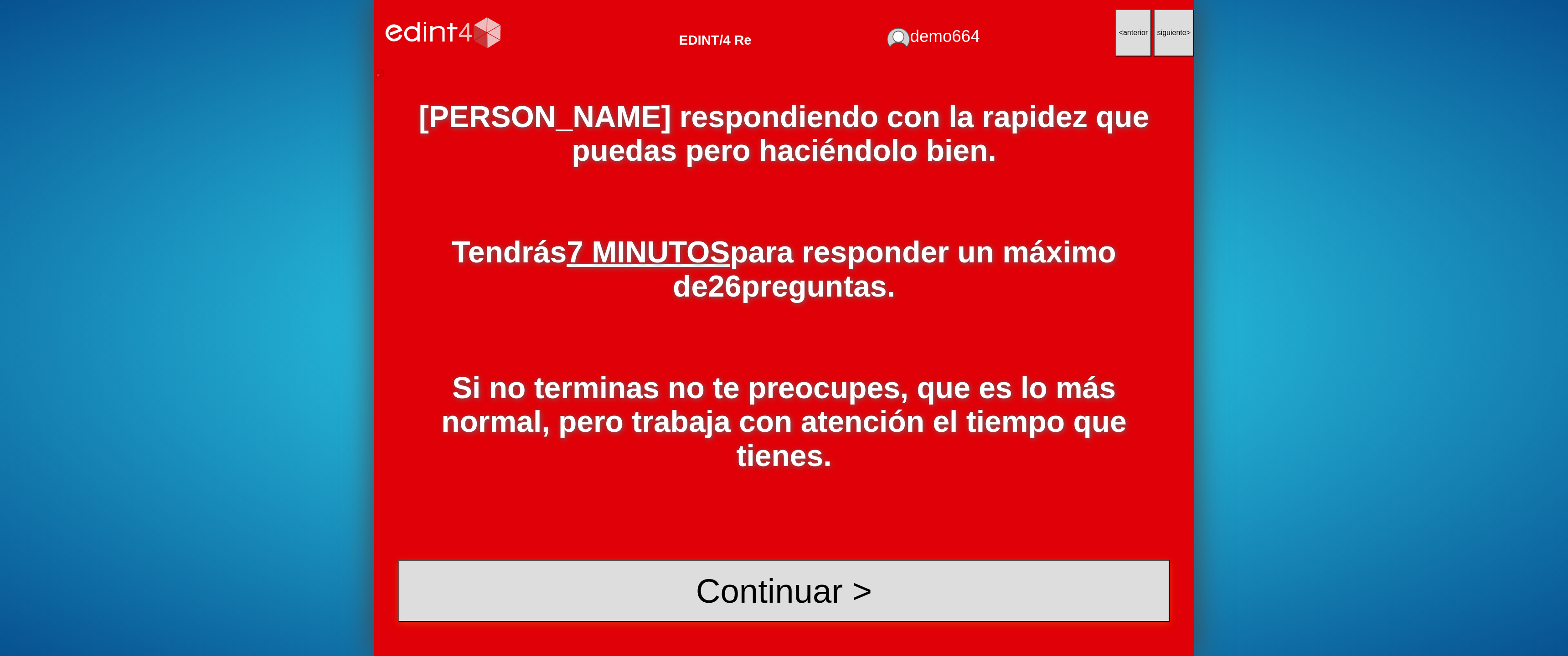
click at [808, 586] on button "Continuar >" at bounding box center [784, 591] width 771 height 62
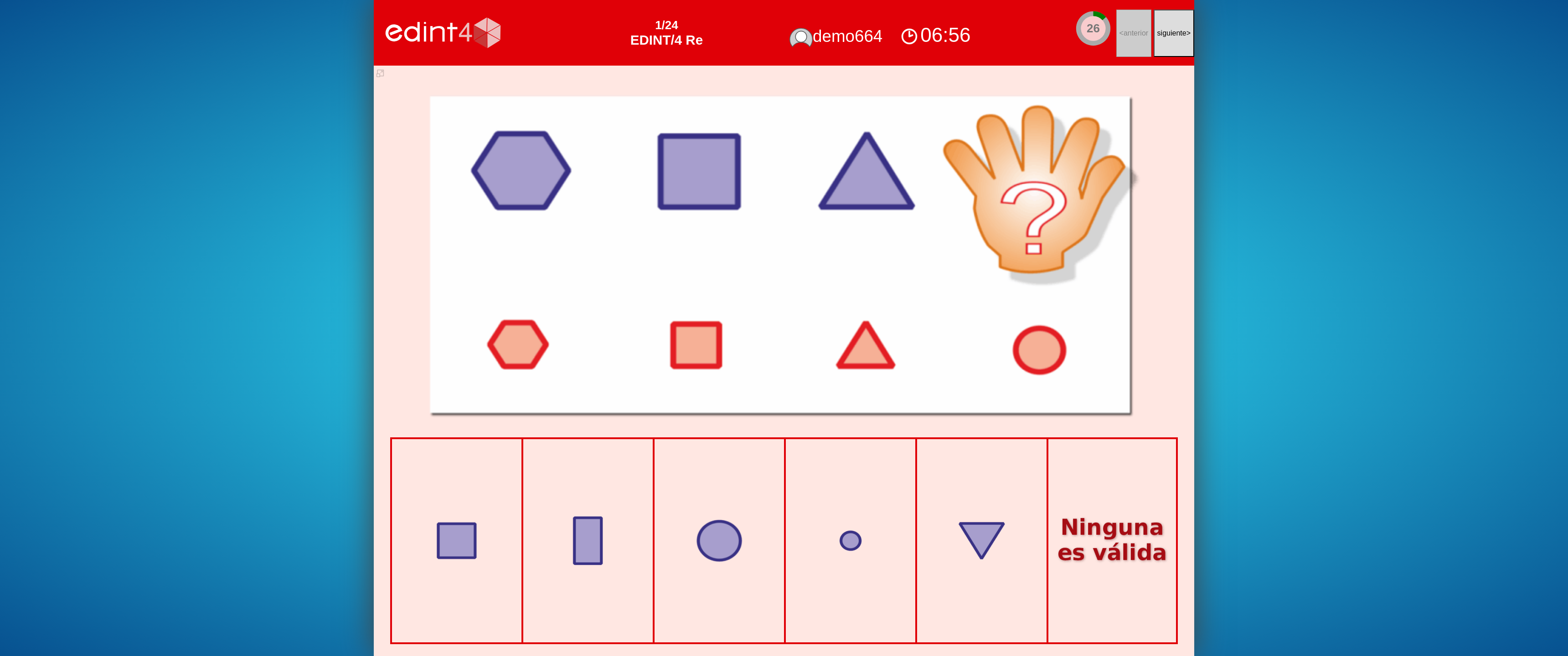
click at [697, 555] on div at bounding box center [719, 541] width 106 height 106
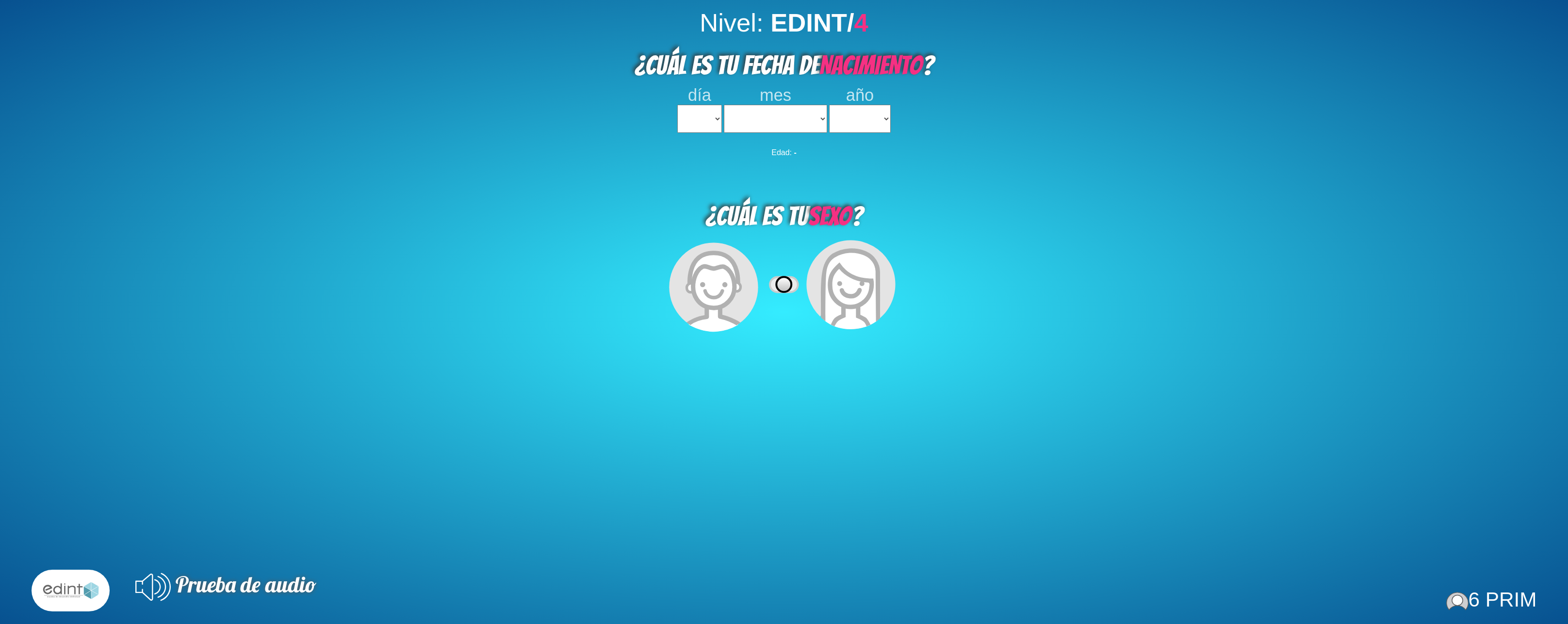
select select
select select "4"
click at [677, 105] on select "1 2 3 4 5 6 7 8 9 10 11 12 13 14 15 16 17 18 19 20 21 22 23 24 25 26 27 28 29 3…" at bounding box center [700, 119] width 45 height 28
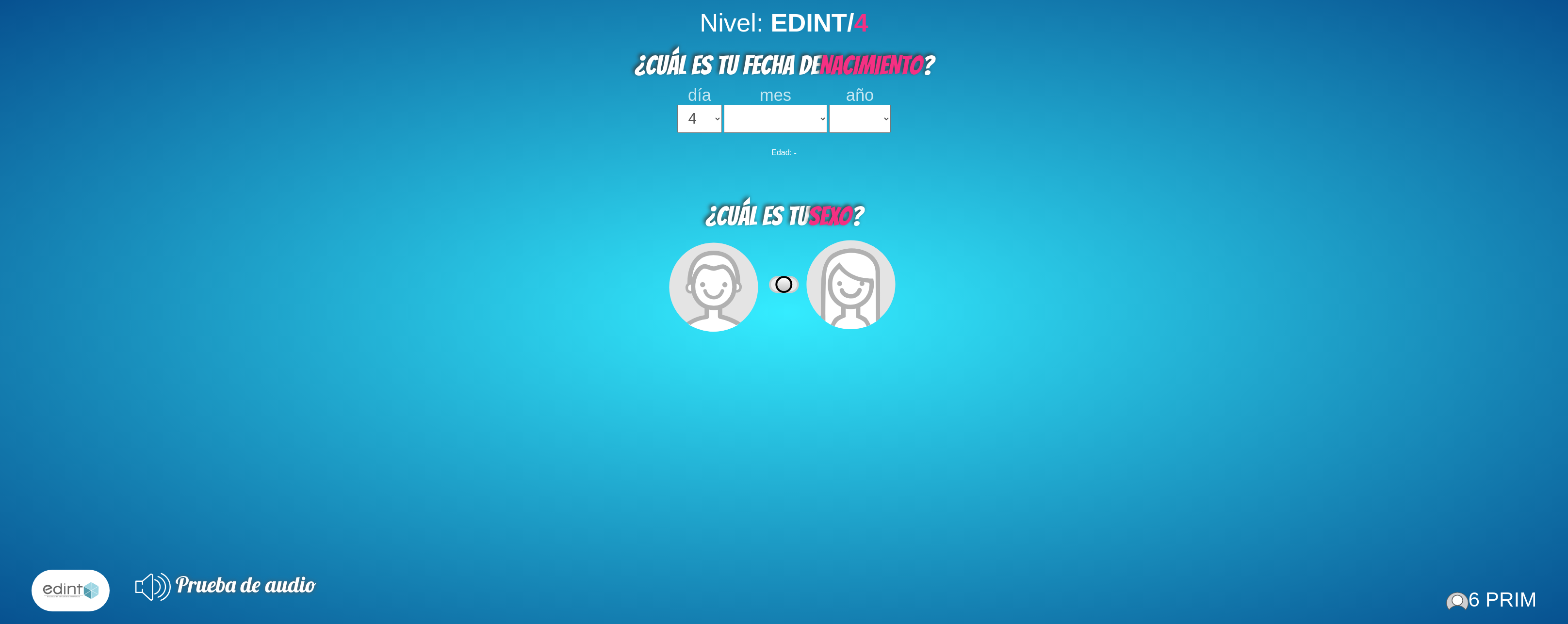
select select
select select "04"
click at [724, 105] on select "enero febrero marzo abril mayo junio julio agosto septiembre octubre noviembre …" at bounding box center [775, 119] width 103 height 28
select select "2013"
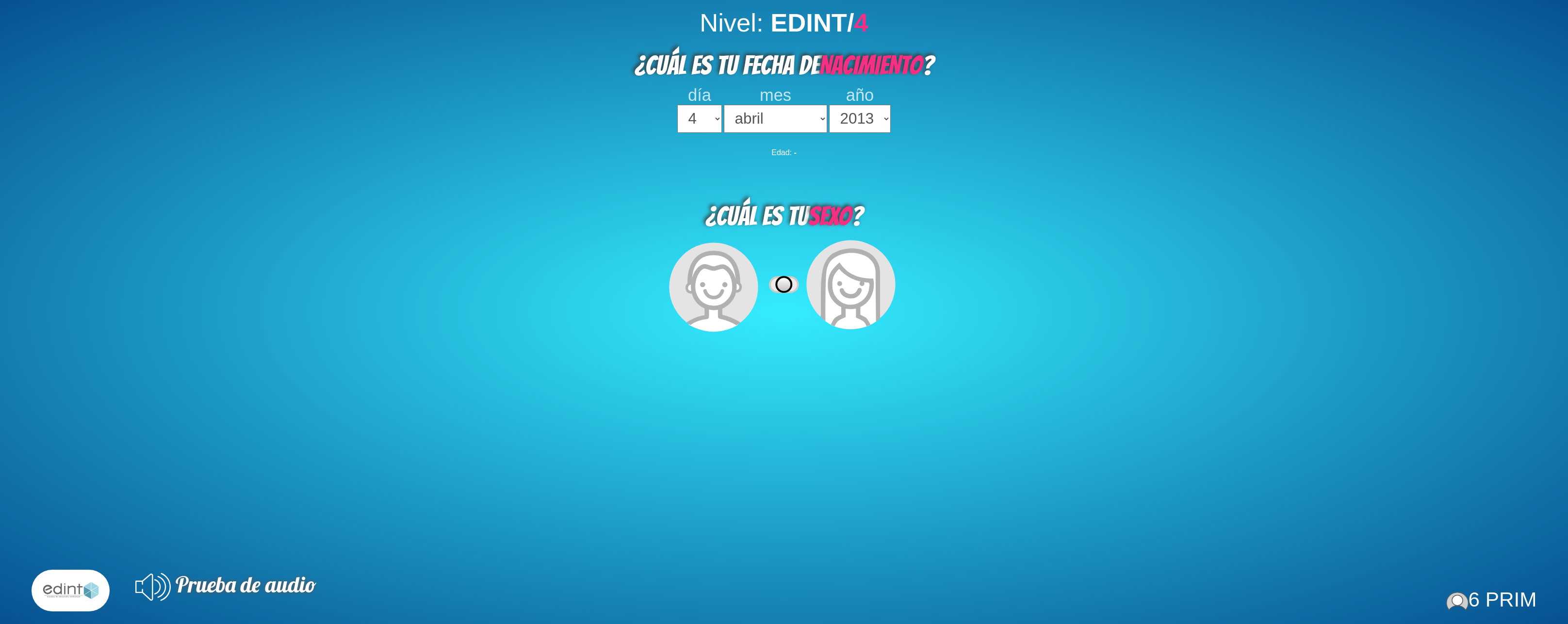
click at [829, 105] on select "2023 2022 2021 2020 2019 2018 2017 2016 2015 2014 2013 2012 2011 2010 2009 2008…" at bounding box center [860, 119] width 62 height 28
click at [790, 285] on icon at bounding box center [784, 285] width 29 height 16
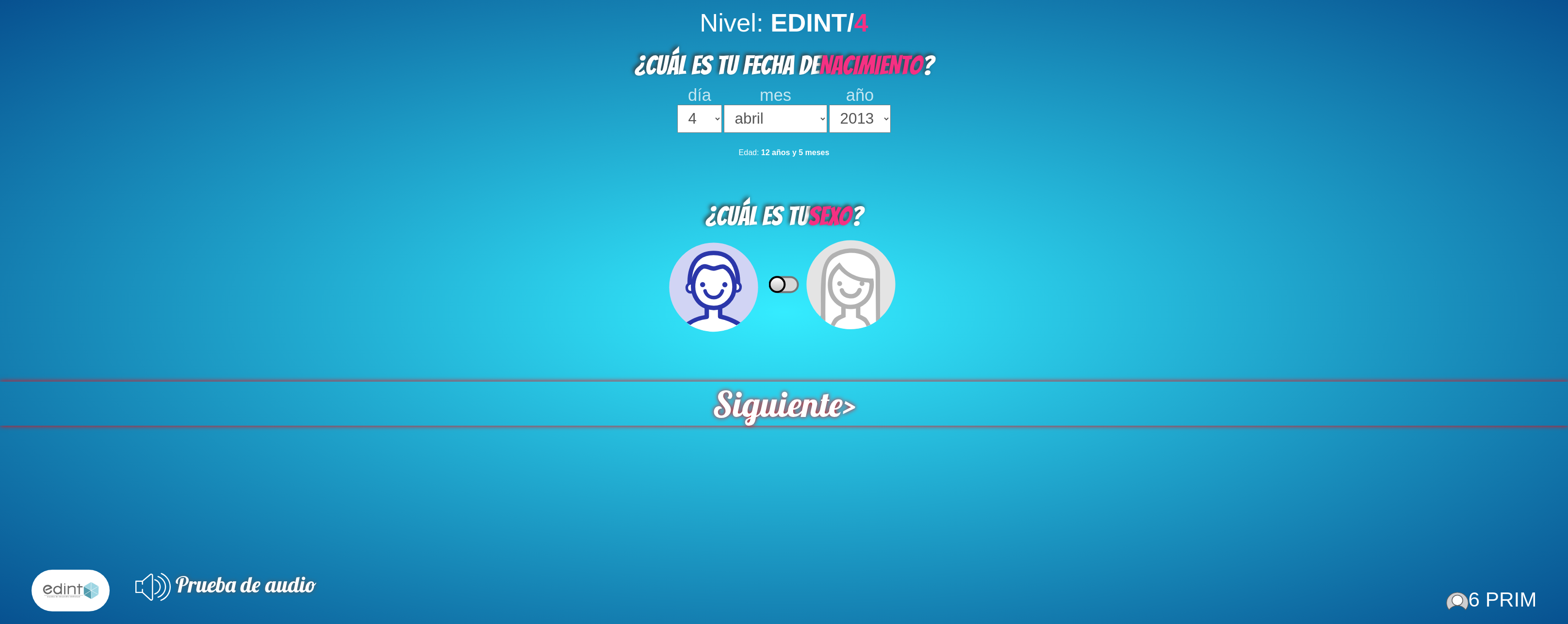
click at [827, 404] on span "Siguiente" at bounding box center [777, 404] width 134 height 46
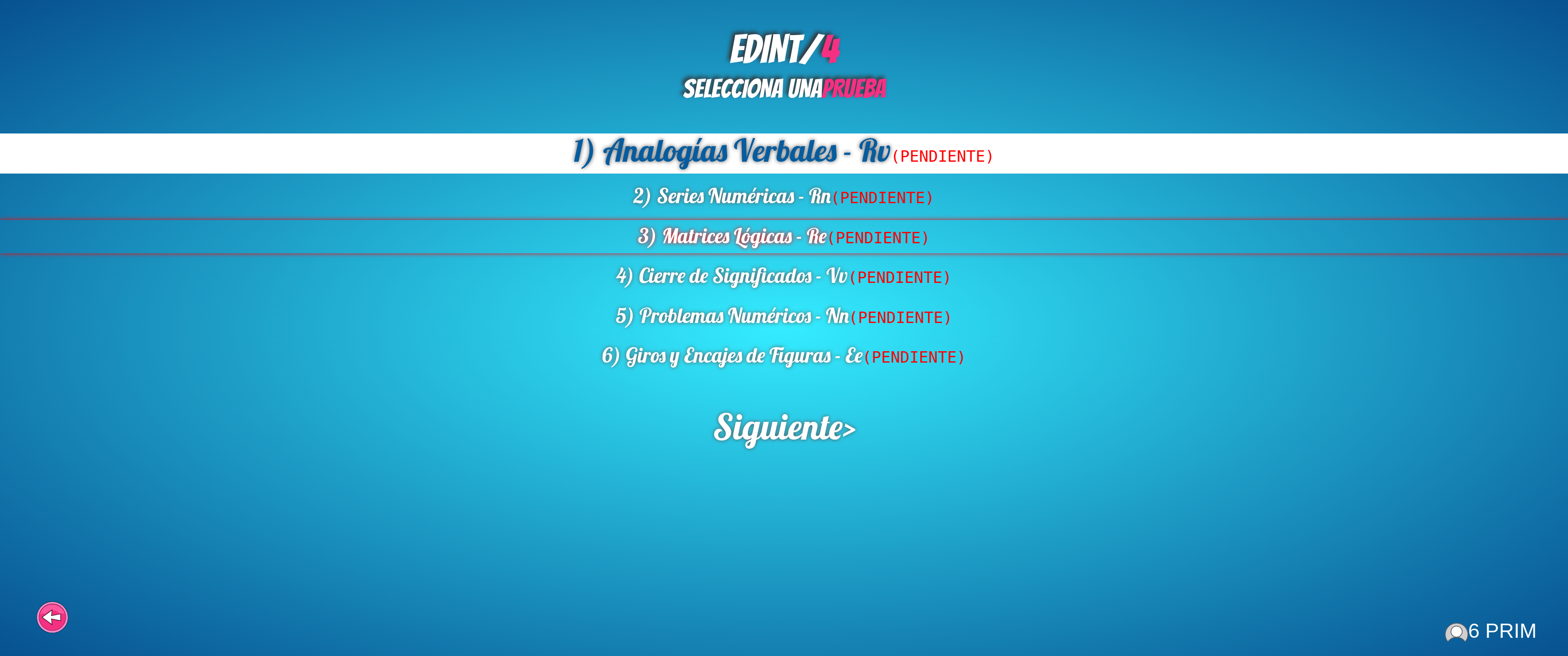
click at [789, 228] on div "3) Matrices Lógicas - Re (PENDIENTE)" at bounding box center [784, 237] width 1568 height 33
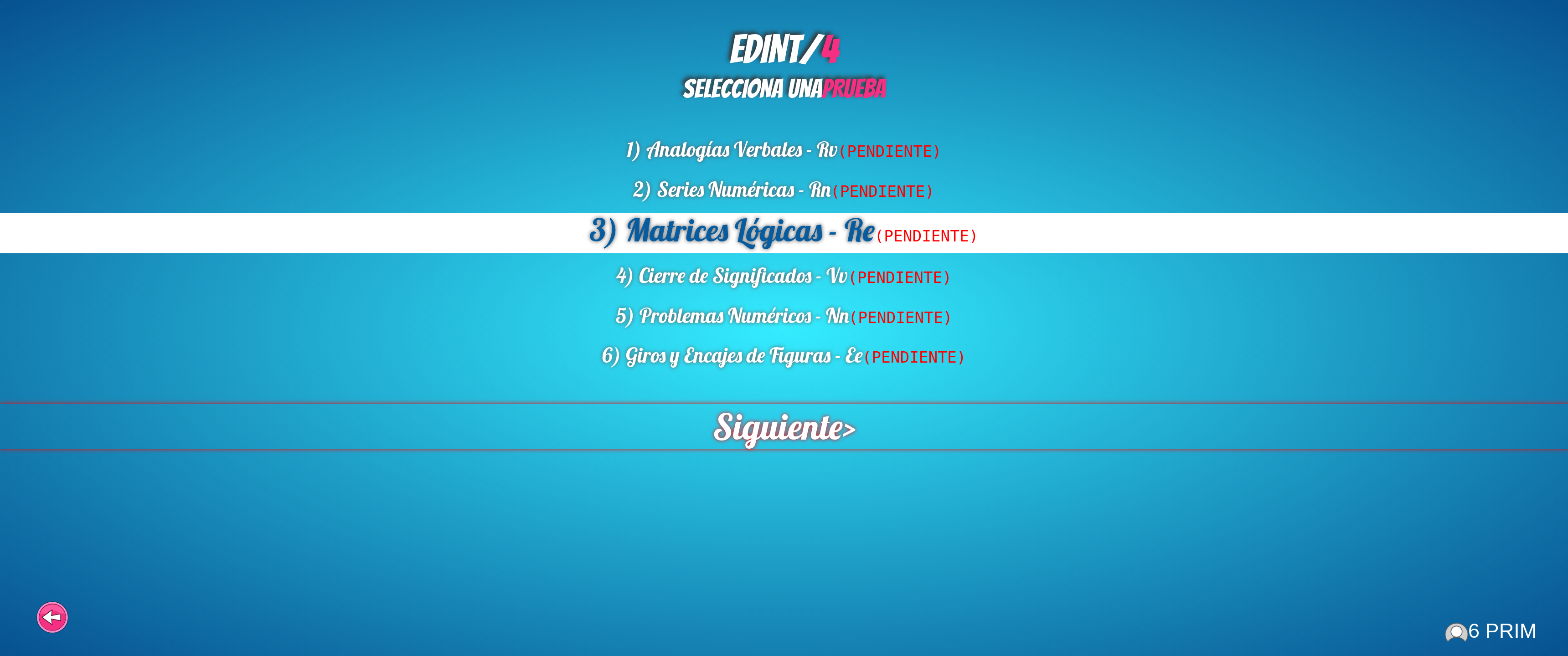
click at [784, 418] on span "Siguiente" at bounding box center [778, 427] width 131 height 45
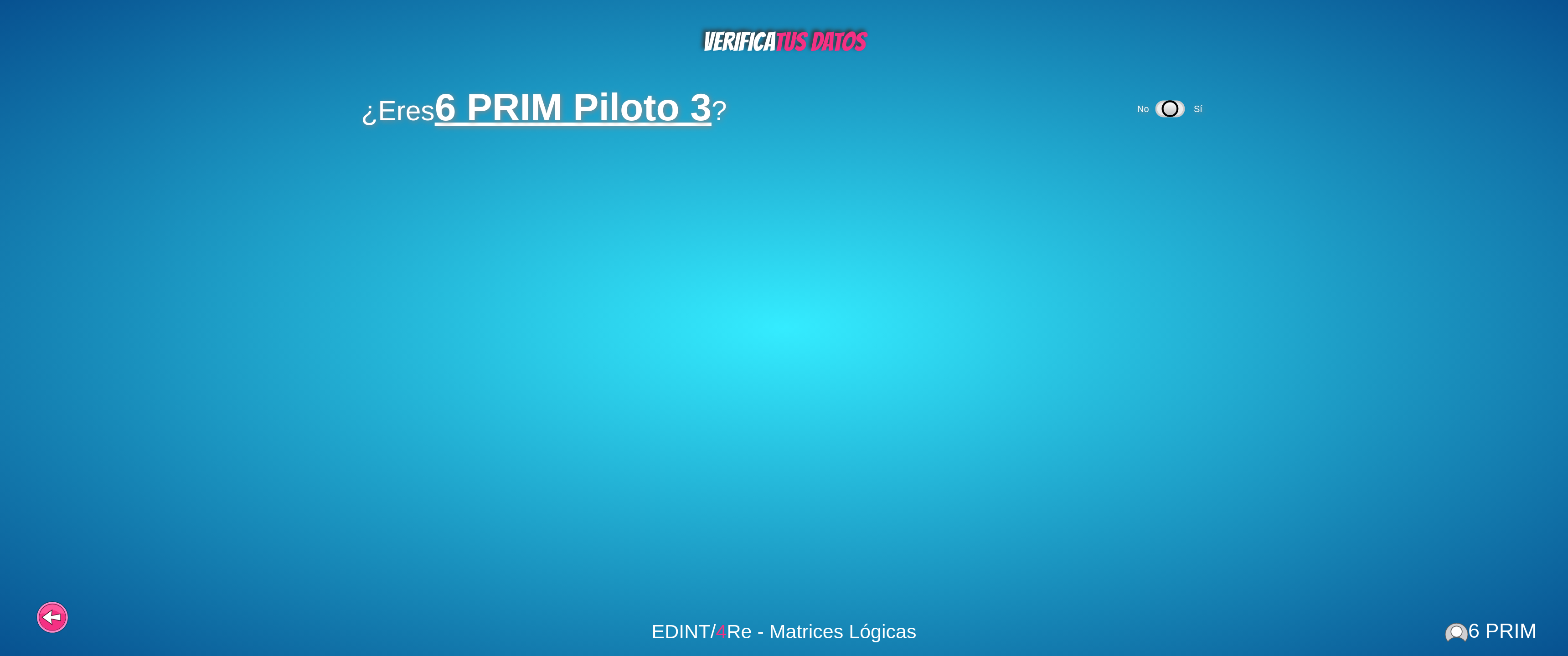
click at [1166, 107] on icon at bounding box center [1170, 109] width 15 height 15
click at [1154, 161] on div "No Sí" at bounding box center [1132, 165] width 72 height 38
click at [1145, 164] on icon at bounding box center [1131, 166] width 28 height 15
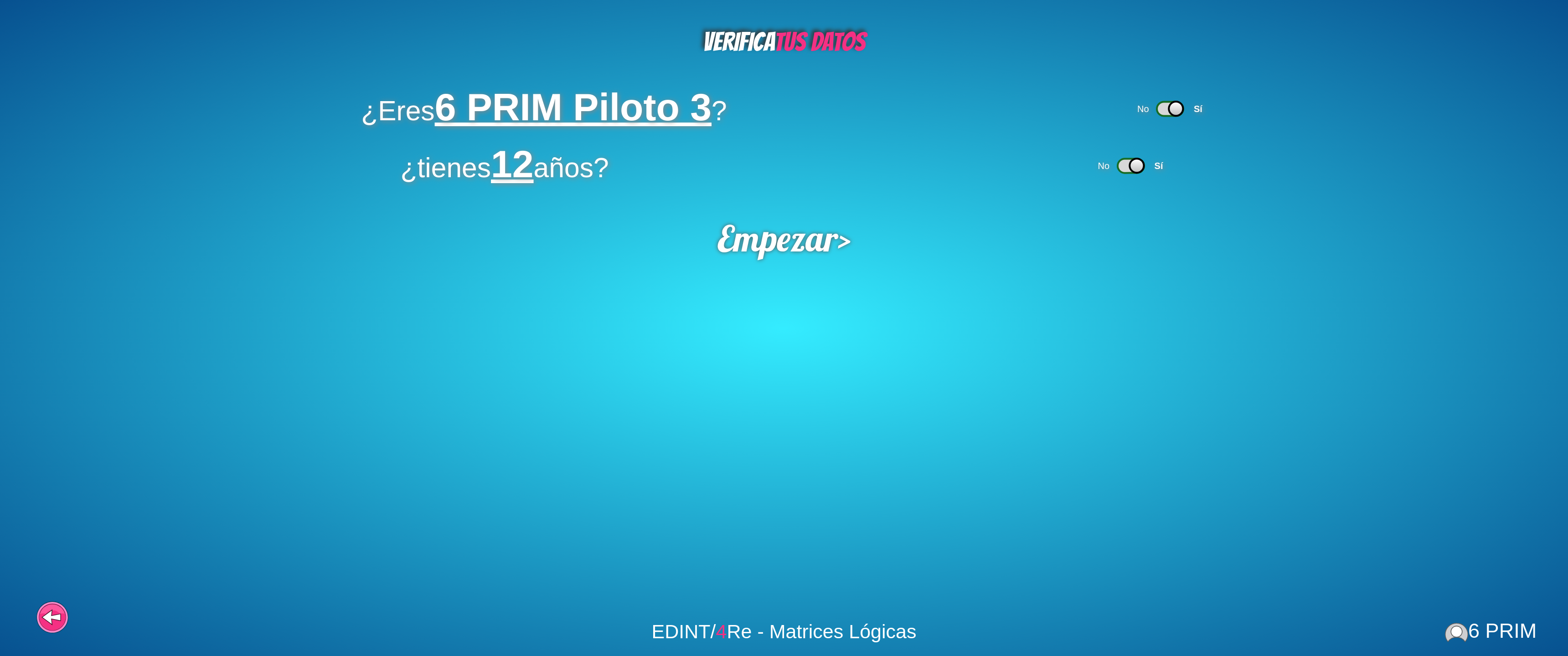
click at [836, 268] on div "VERIFICA TUS DATOS ¿Eres 6 PRIM Piloto 3 ? No Sí ¿tienes 12 años? No Sí Empezar…" at bounding box center [784, 328] width 1568 height 656
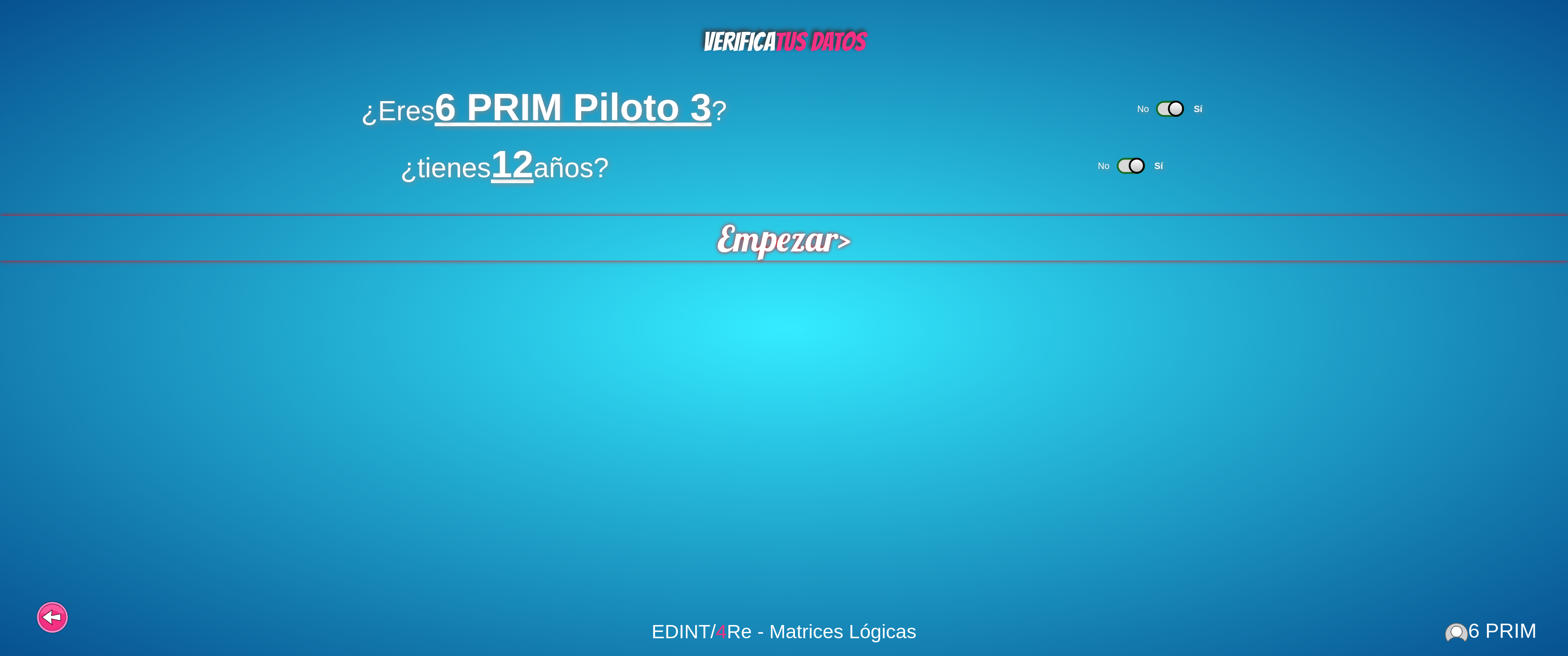
click at [826, 249] on span "Empezar" at bounding box center [778, 239] width 121 height 45
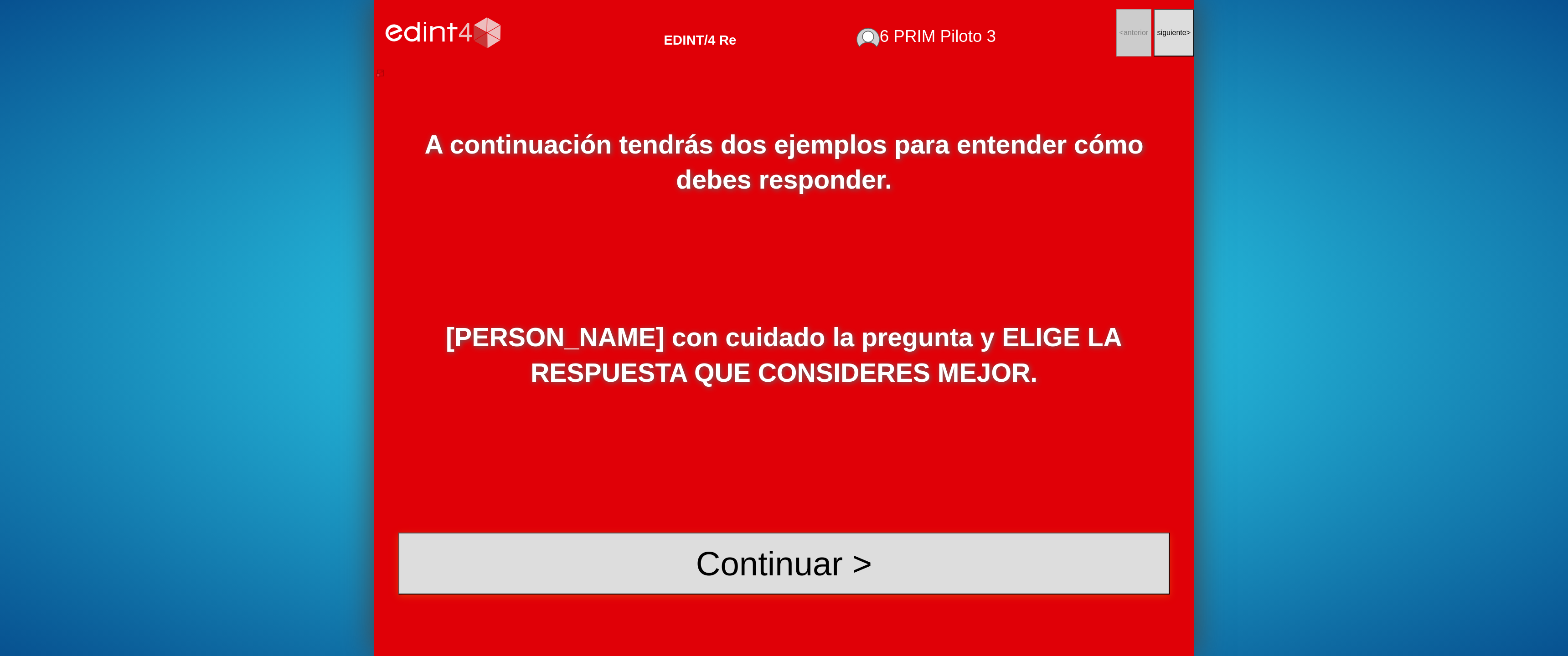
click at [848, 574] on button "Continuar >" at bounding box center [784, 564] width 771 height 62
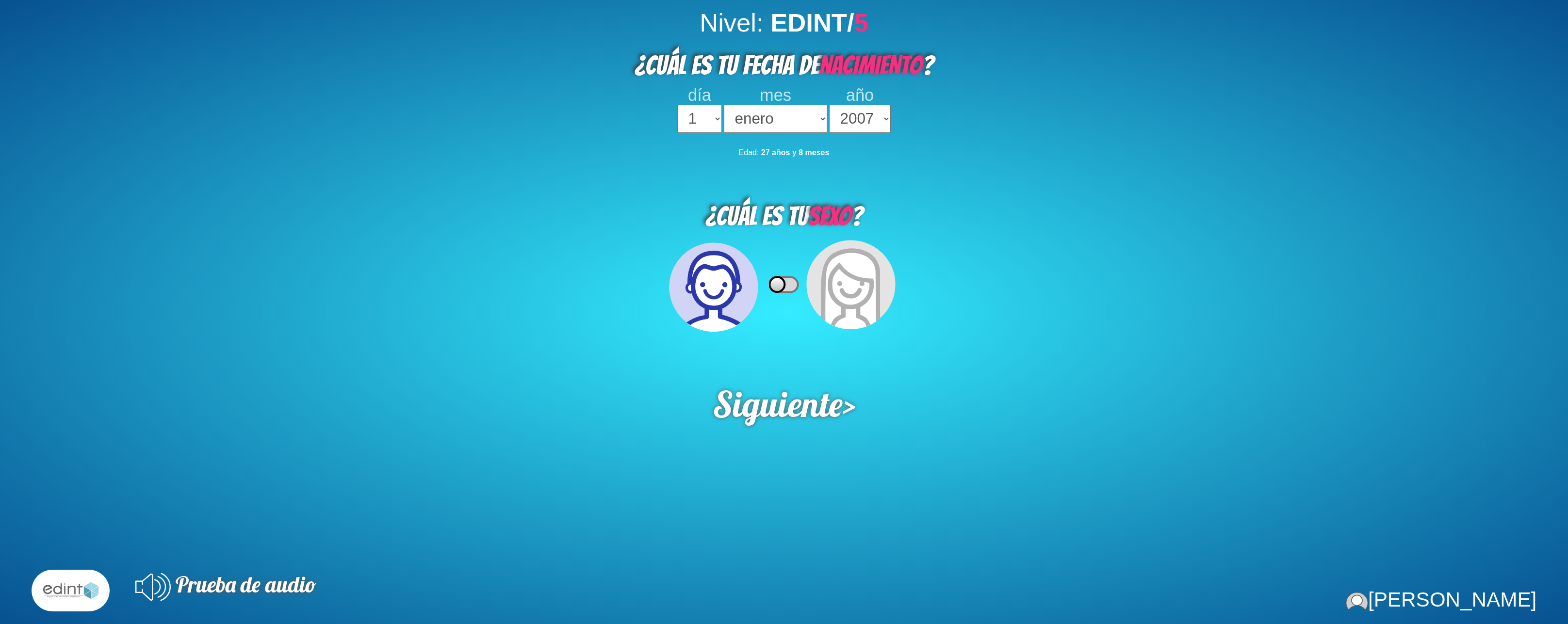
click at [829, 105] on select "2023 2022 2021 2020 2019 2018 2017 2016 2015 2014 2013 2012 2011 2010 2009 2008…" at bounding box center [860, 119] width 62 height 28
select select "2013"
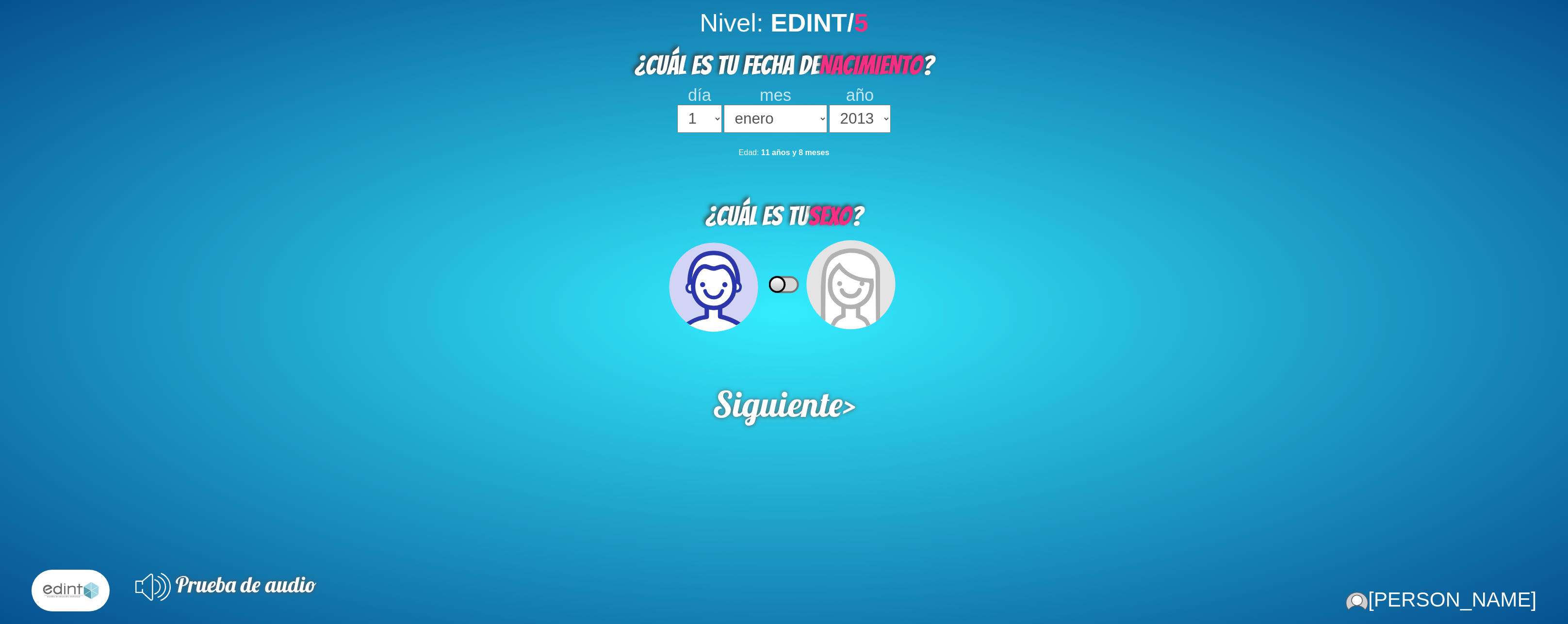
click at [829, 105] on select "2023 2022 2021 2020 2019 2018 2017 2016 2015 2014 2013 2012 2011 2010 2009 2008…" at bounding box center [860, 119] width 62 height 28
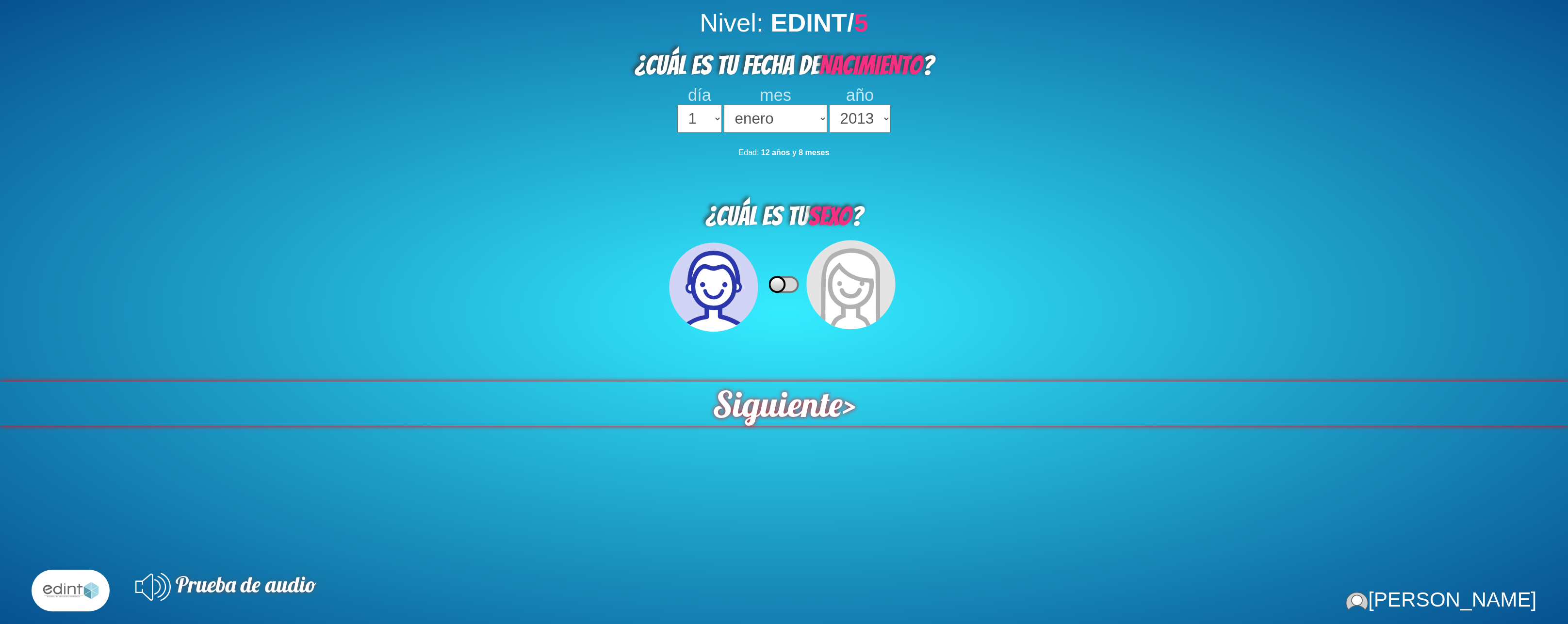
click at [801, 392] on span "Siguiente" at bounding box center [777, 404] width 133 height 45
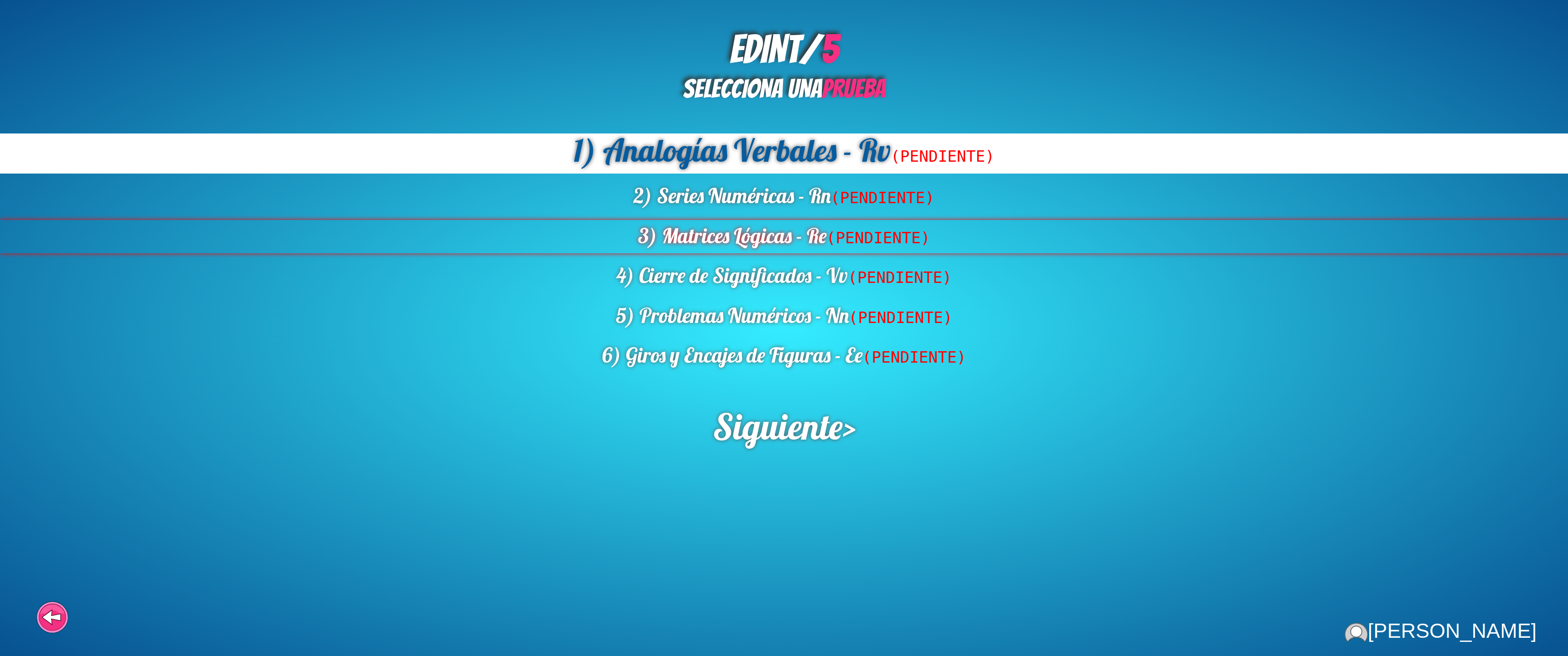
click at [827, 229] on div "3) Matrices Lógicas - Re (PENDIENTE)" at bounding box center [784, 237] width 1568 height 33
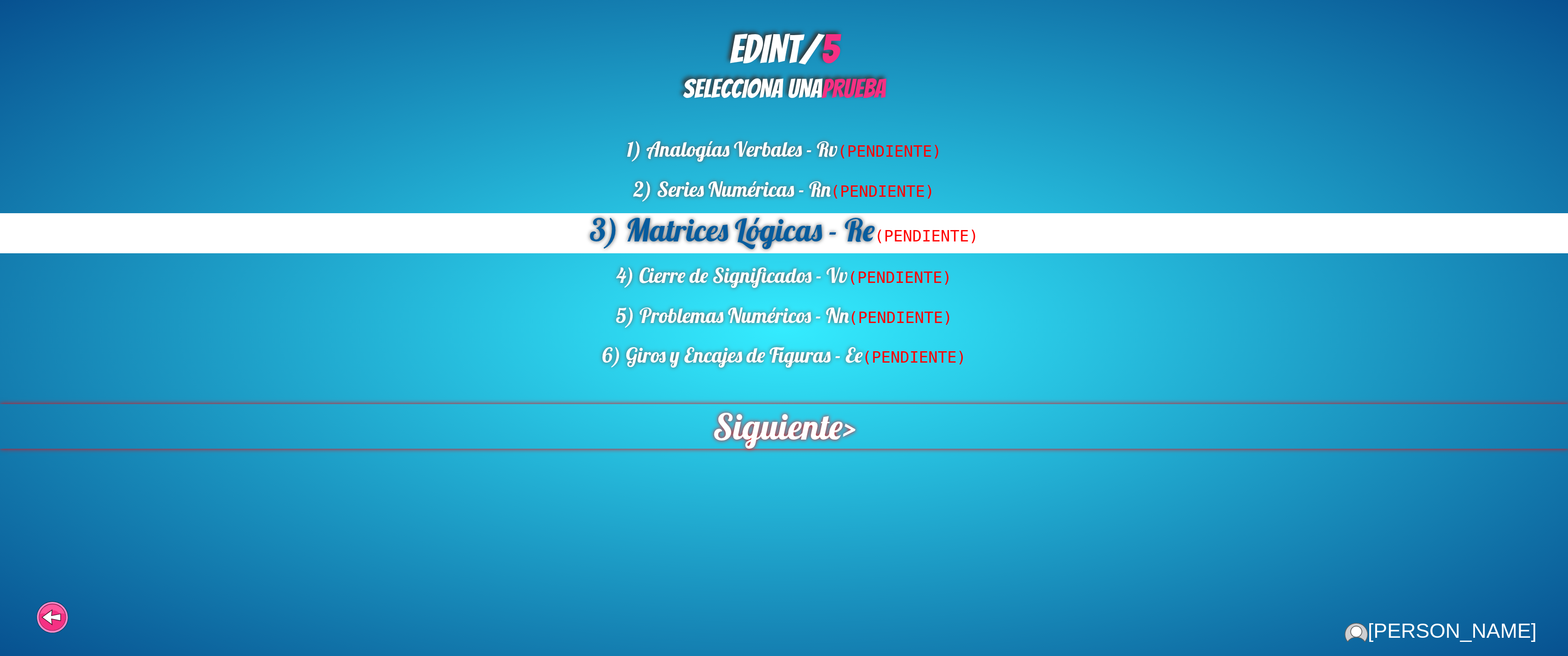
click at [778, 418] on span "Siguiente" at bounding box center [777, 426] width 139 height 48
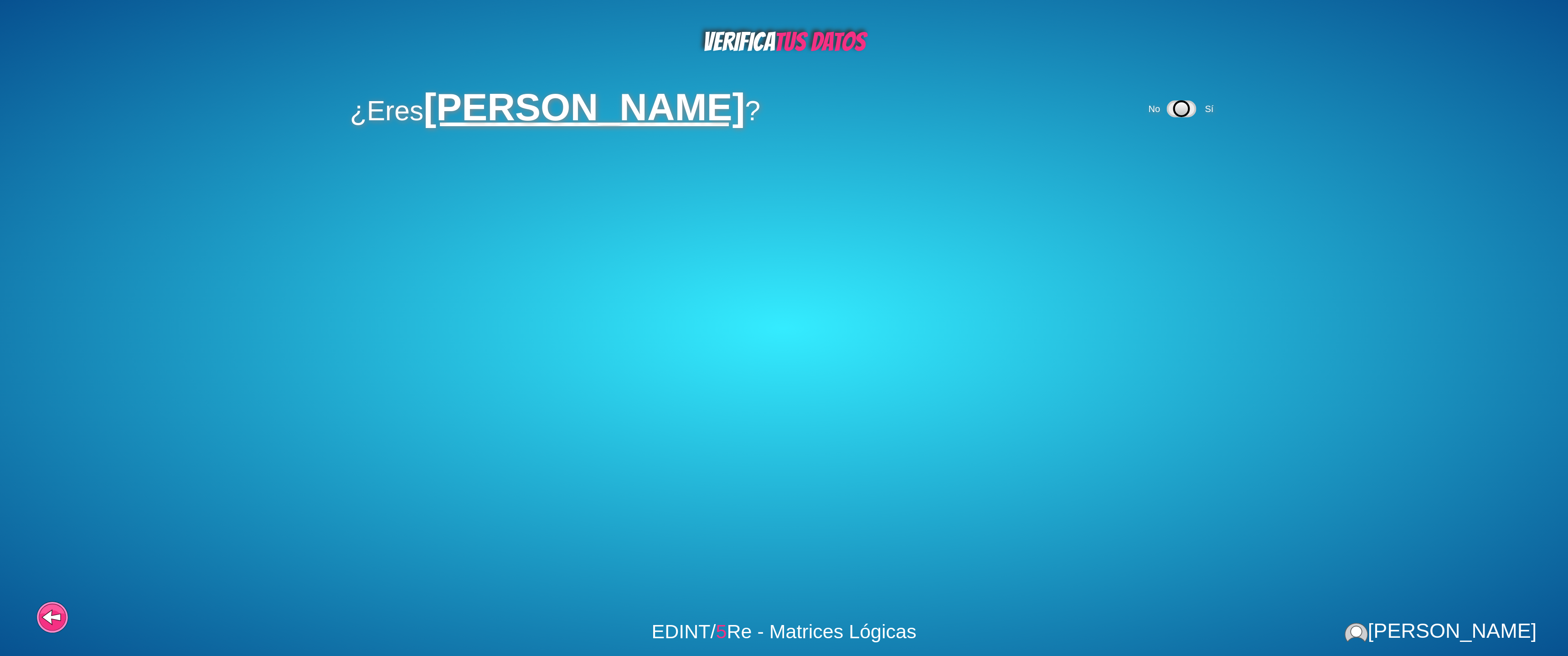
click at [1195, 105] on icon at bounding box center [1181, 109] width 28 height 15
click at [1135, 168] on icon at bounding box center [1131, 166] width 15 height 15
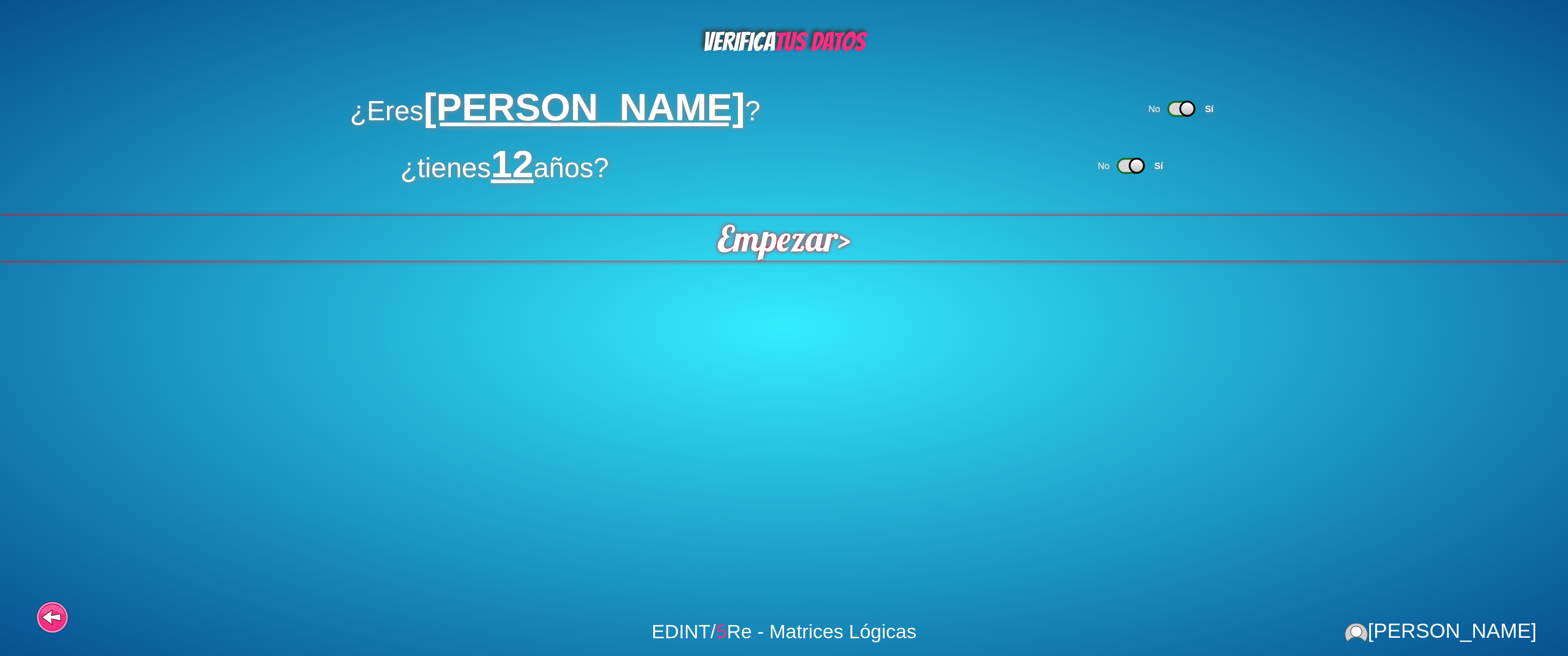
click at [787, 227] on span "Empezar" at bounding box center [777, 239] width 122 height 45
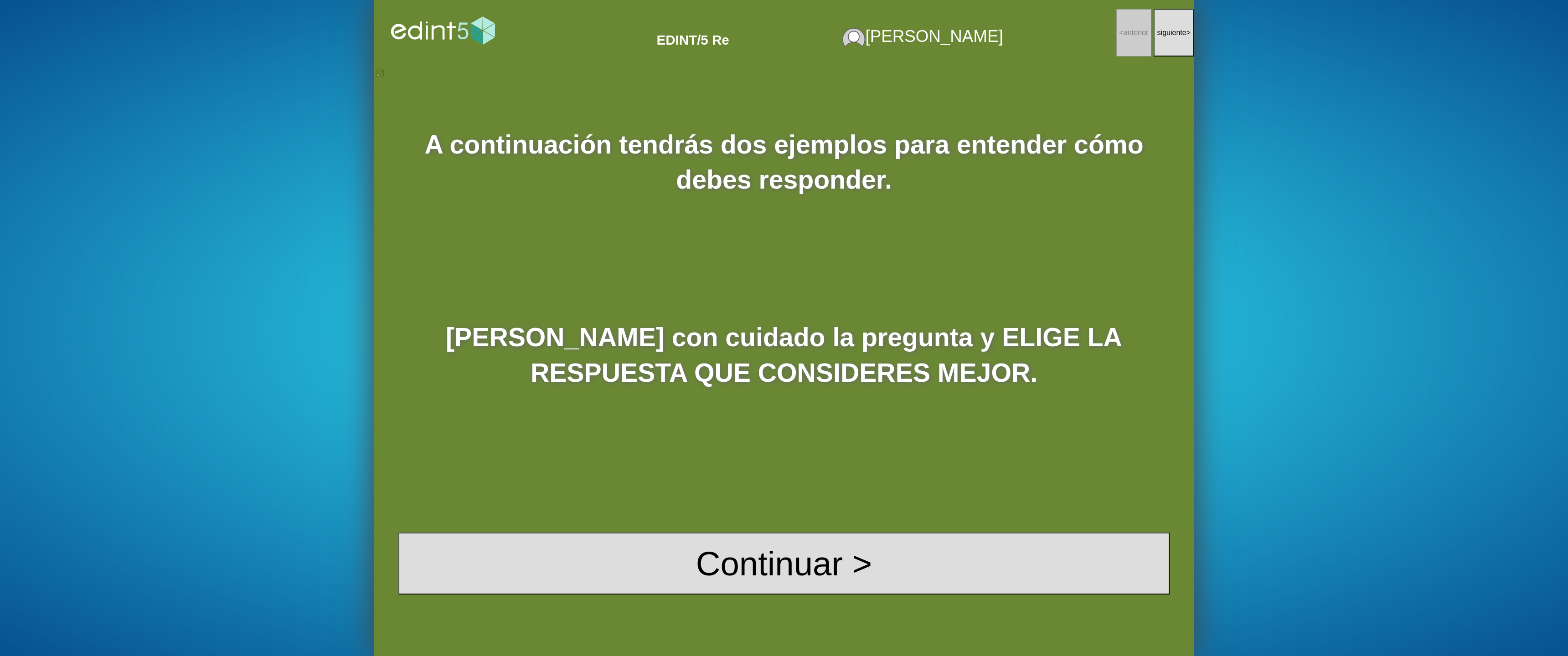
click at [826, 530] on div "A continuación tendrás dos ejemplos para entender cómo debes responder. [PERSON…" at bounding box center [784, 361] width 821 height 591
click at [826, 545] on button "Continuar >" at bounding box center [784, 564] width 771 height 62
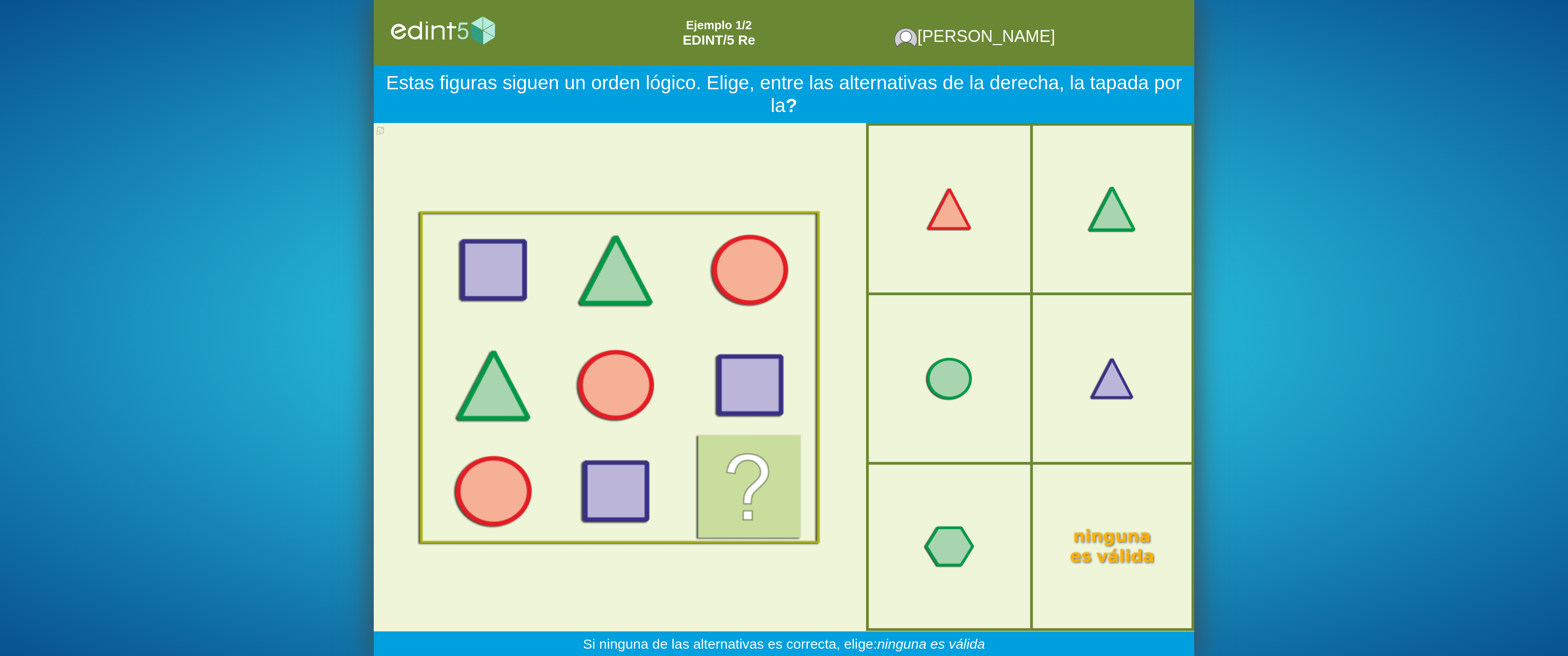
click at [1113, 189] on div at bounding box center [1112, 209] width 106 height 88
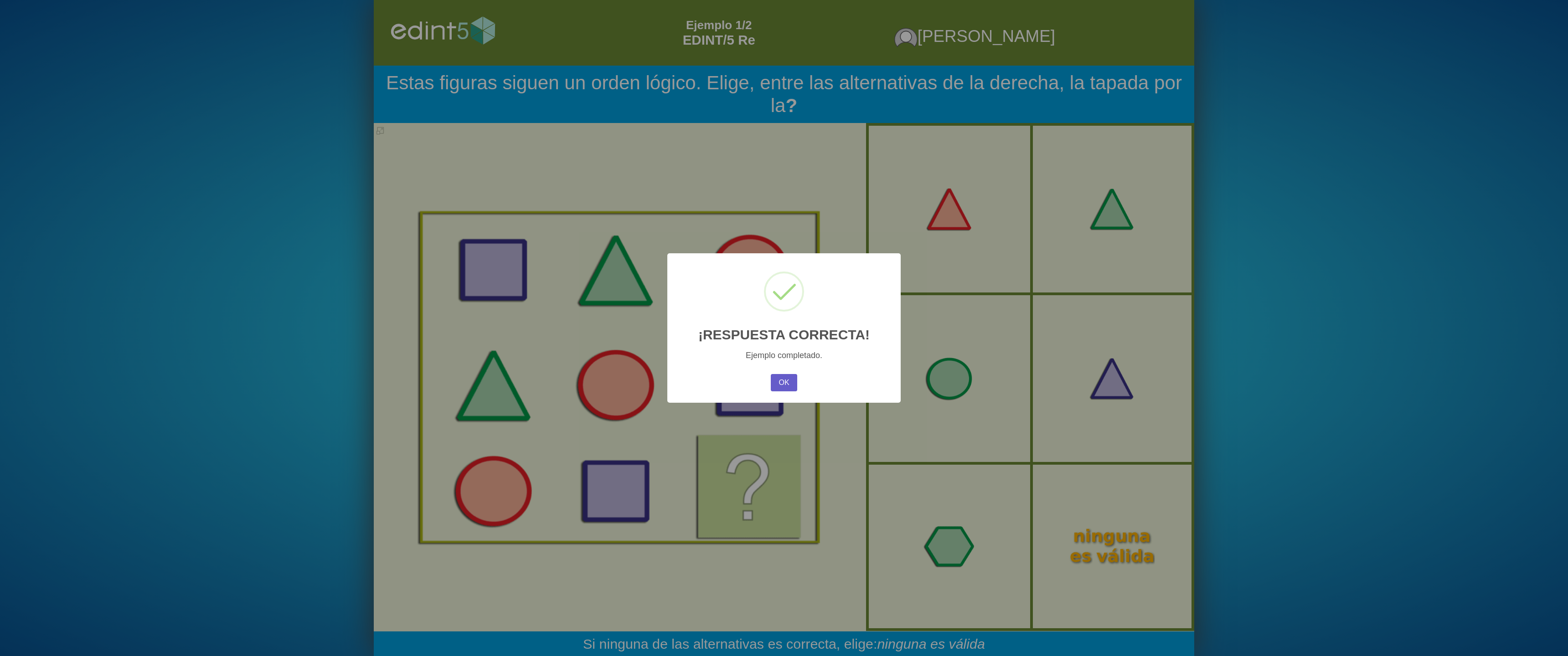
click at [774, 384] on button "OK" at bounding box center [784, 382] width 26 height 17
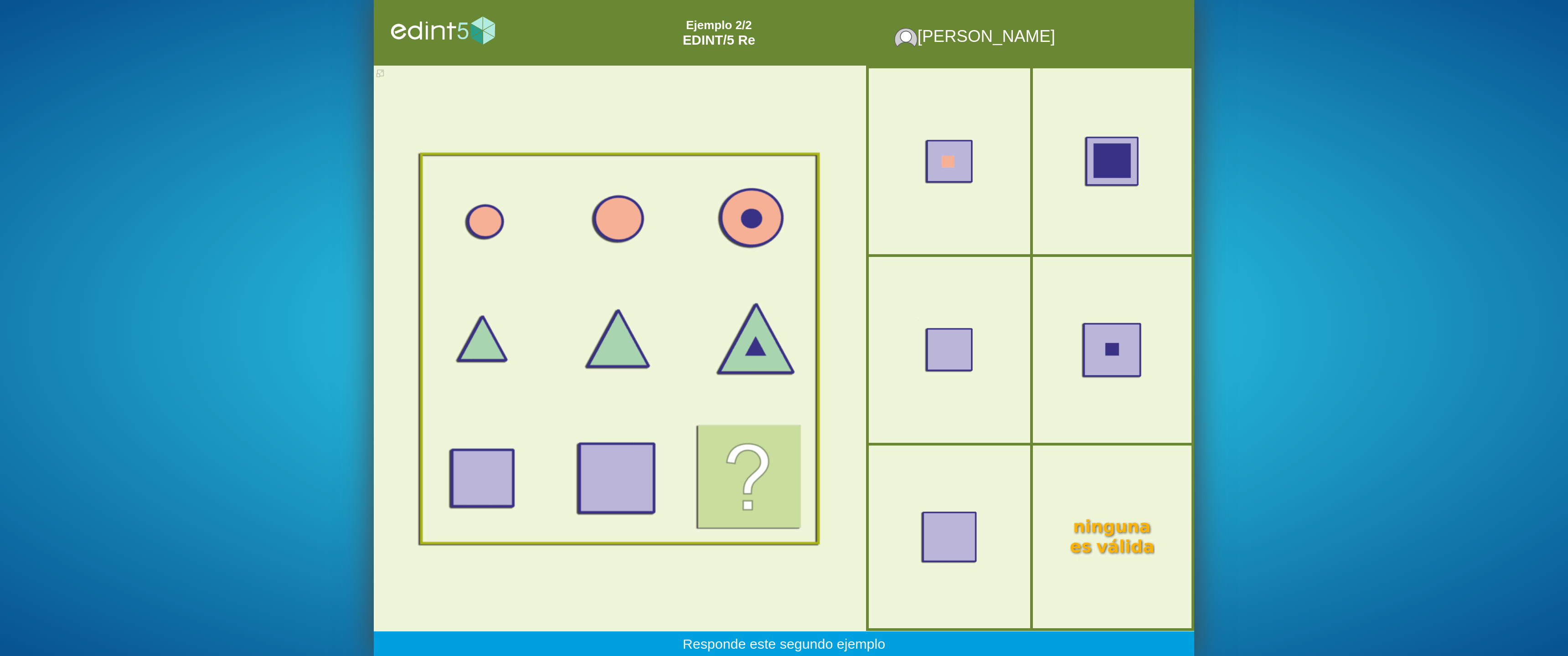
click at [1096, 311] on div at bounding box center [1112, 349] width 106 height 88
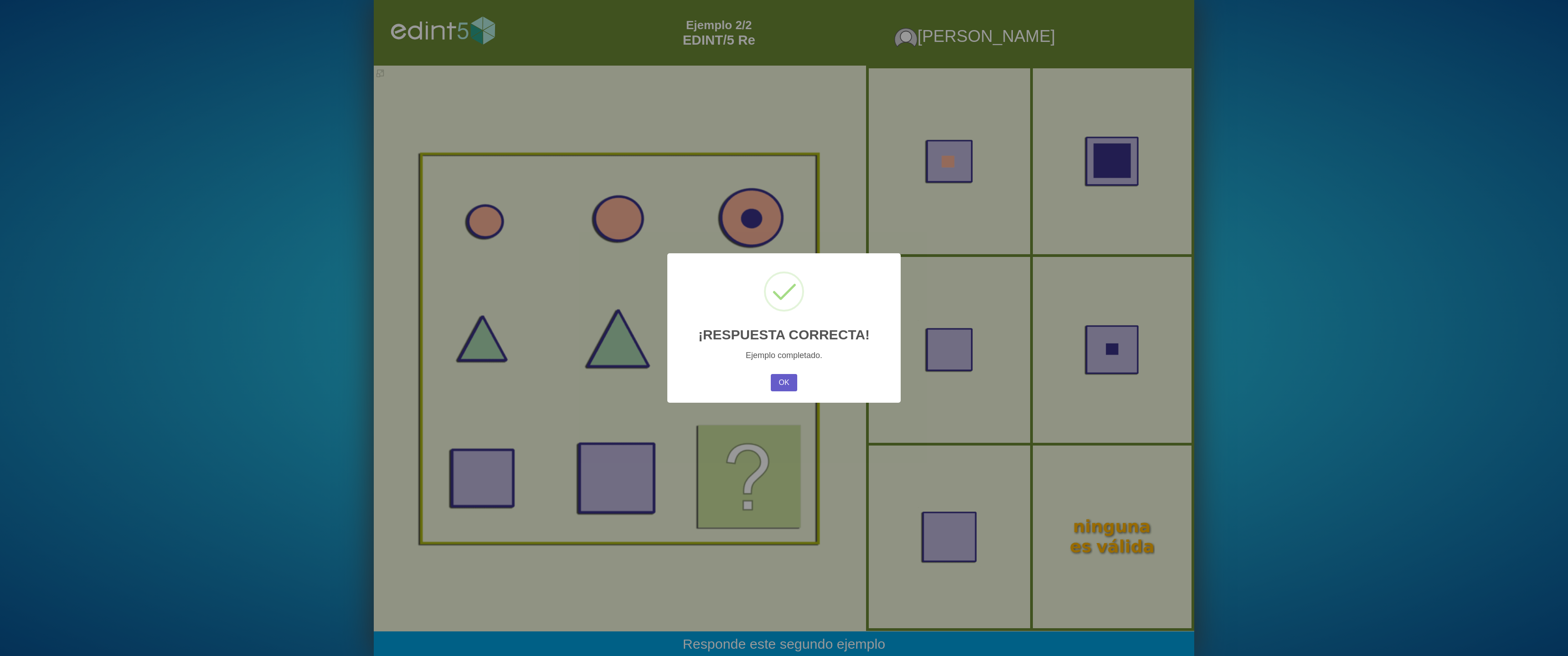
click at [771, 381] on button "OK" at bounding box center [784, 382] width 26 height 17
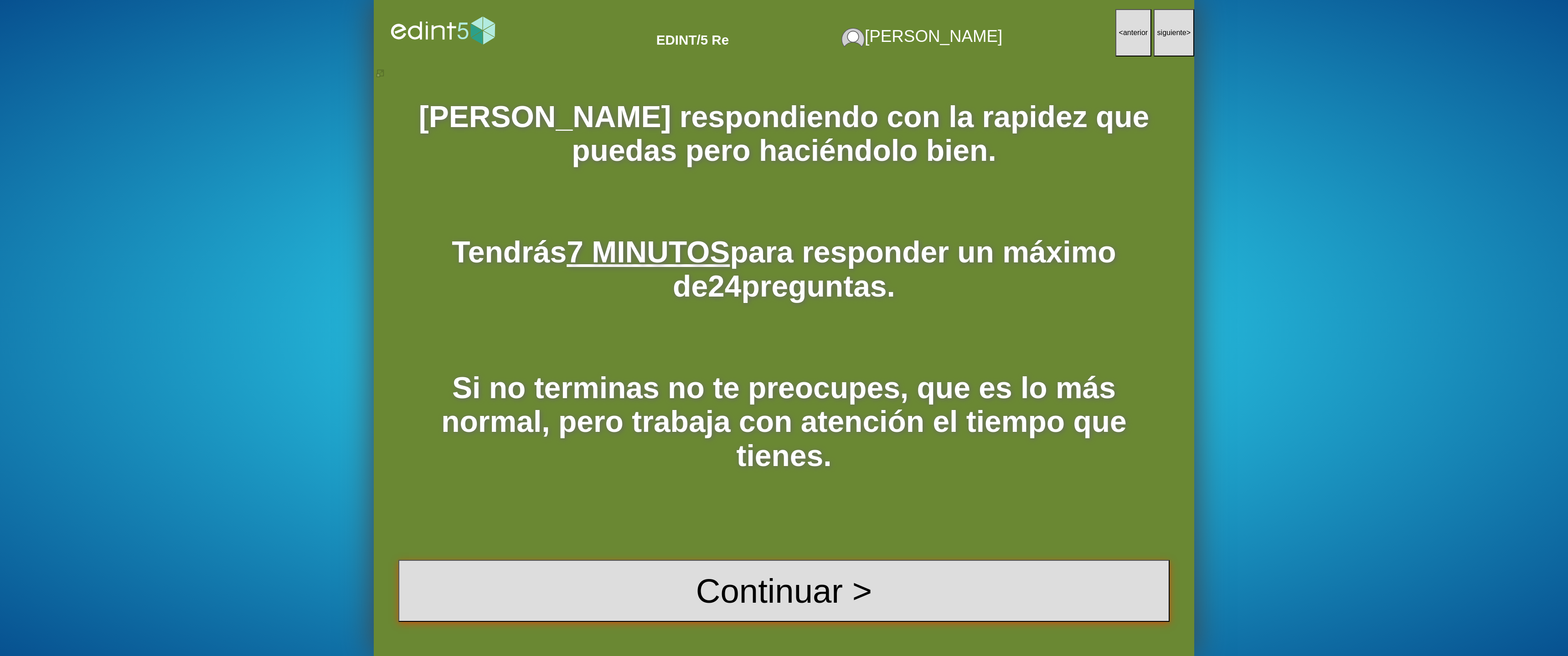
click at [807, 563] on button "Continuar >" at bounding box center [784, 591] width 771 height 62
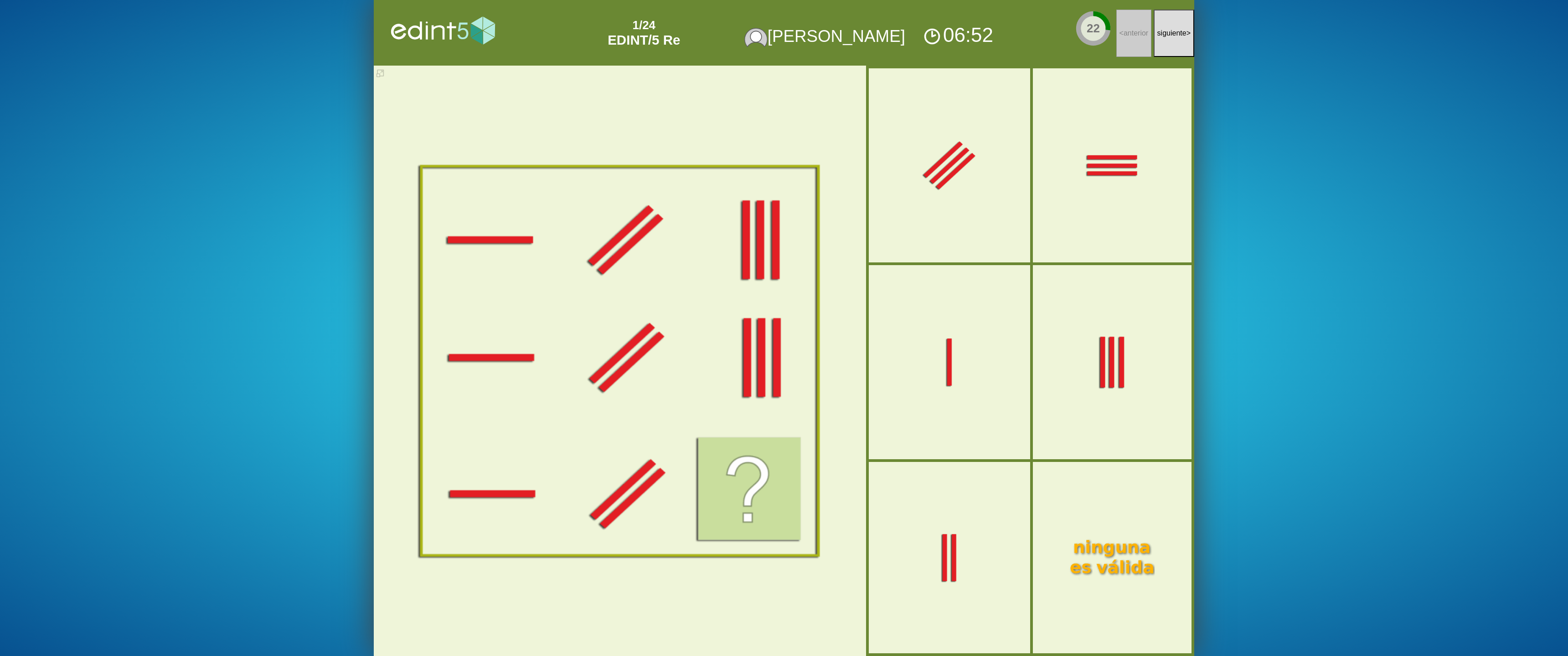
click at [1117, 368] on div at bounding box center [1112, 361] width 106 height 88
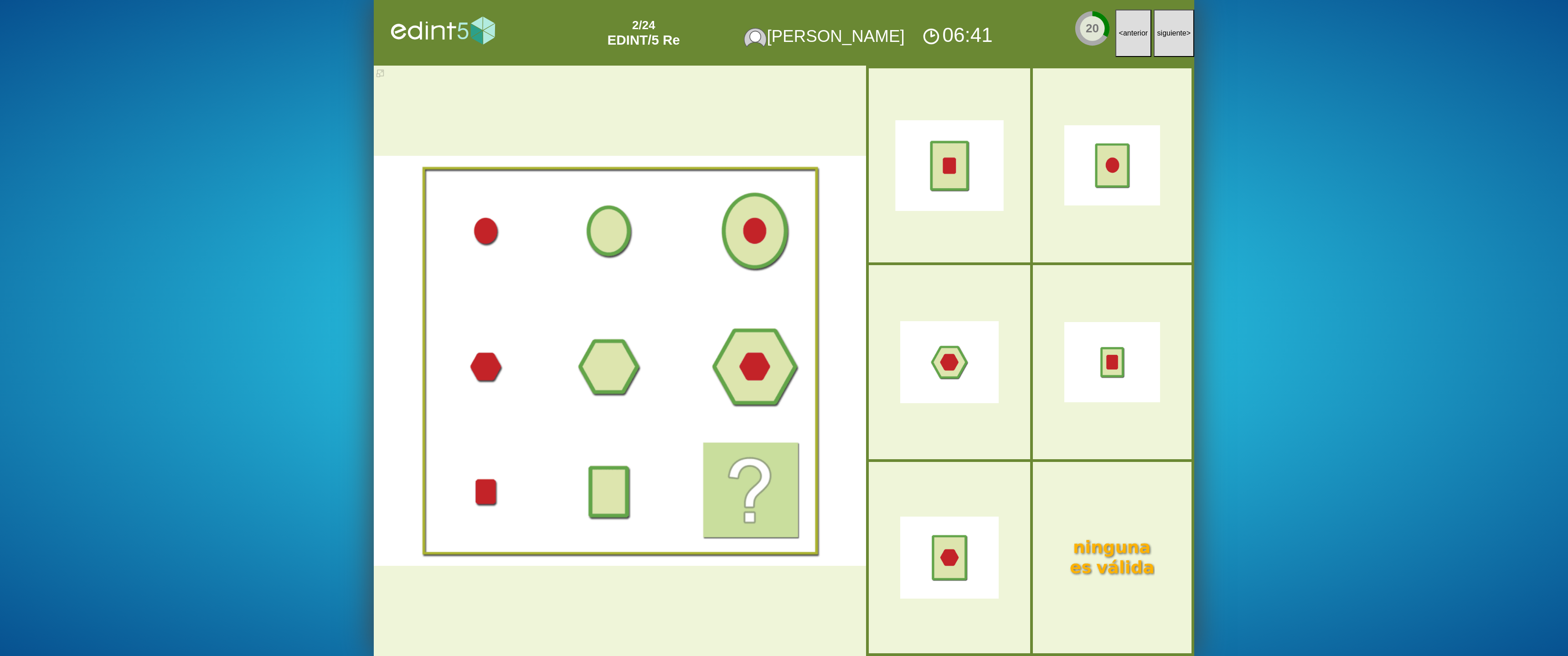
click at [975, 169] on div at bounding box center [949, 165] width 108 height 91
